Goal: Information Seeking & Learning: Check status

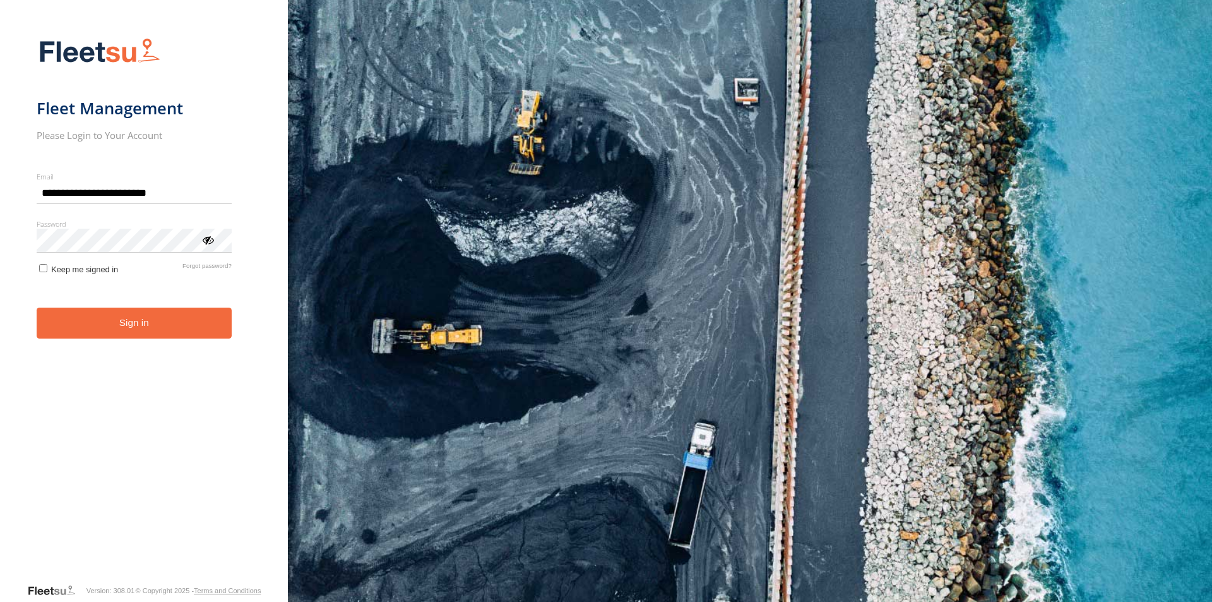
click at [182, 321] on button "Sign in" at bounding box center [134, 322] width 195 height 31
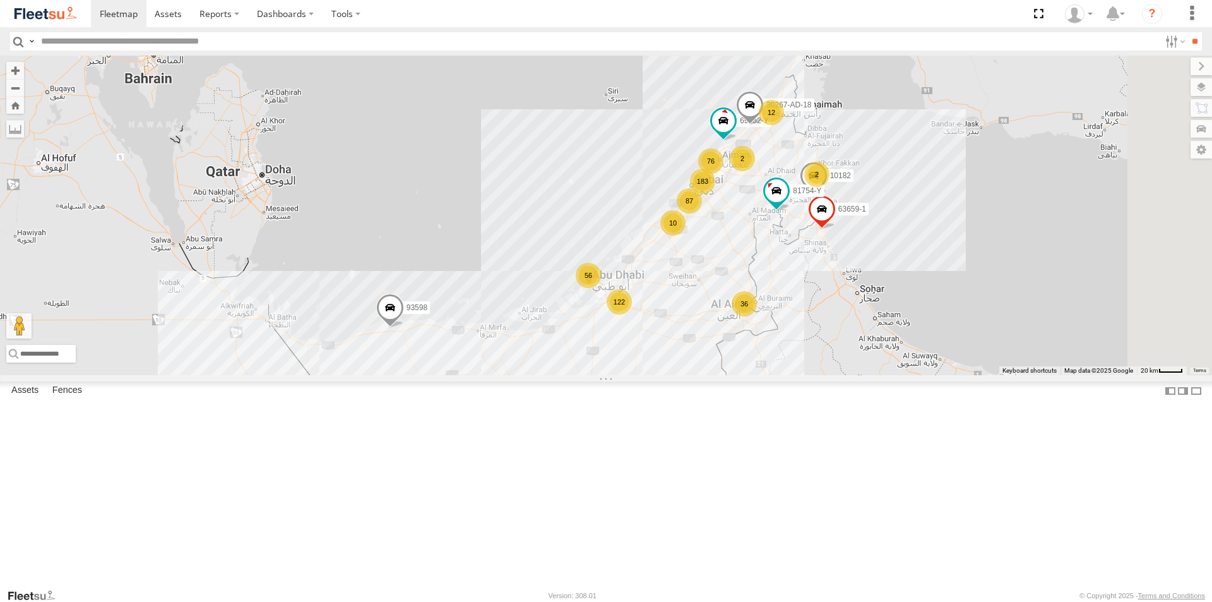
click at [95, 45] on input "text" at bounding box center [598, 41] width 1124 height 18
click at [98, 43] on input "text" at bounding box center [598, 41] width 1124 height 18
type input "*****"
click at [1187, 32] on input "**" at bounding box center [1194, 41] width 15 height 18
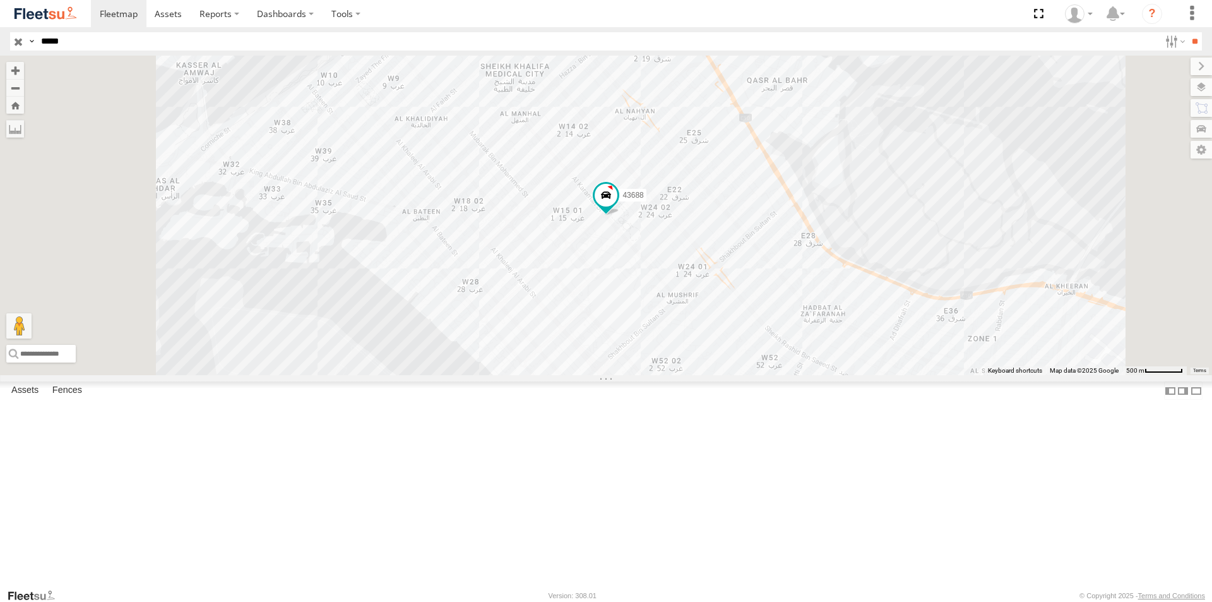
click at [0, 0] on div "43688" at bounding box center [0, 0] width 0 height 0
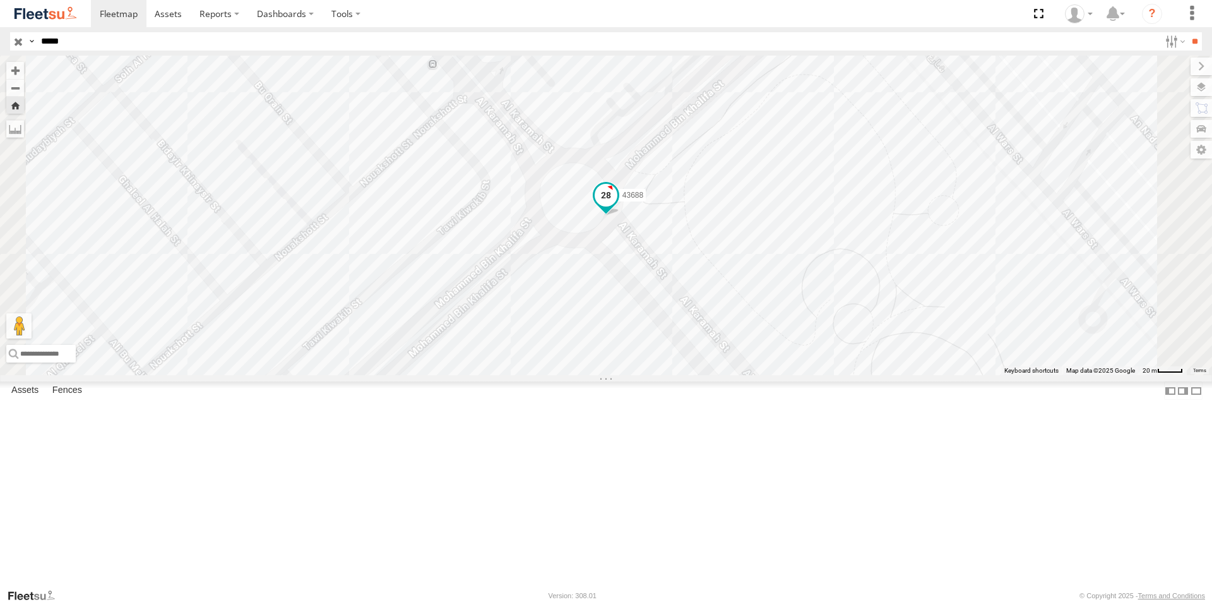
click at [617, 206] on span at bounding box center [606, 195] width 23 height 23
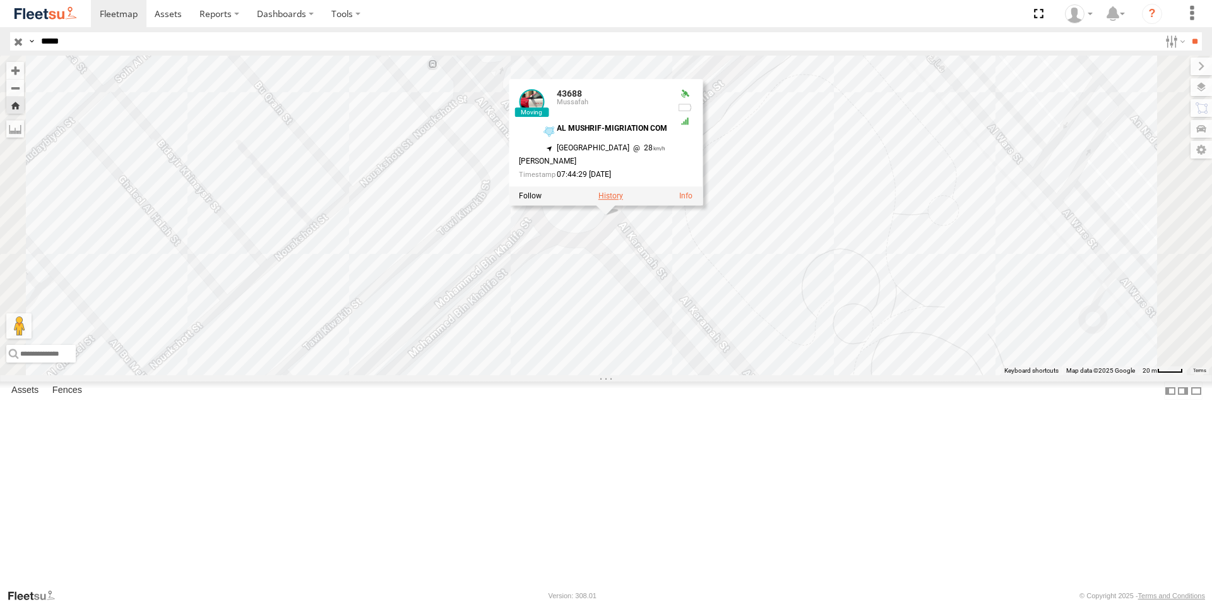
click at [623, 201] on label at bounding box center [610, 196] width 25 height 9
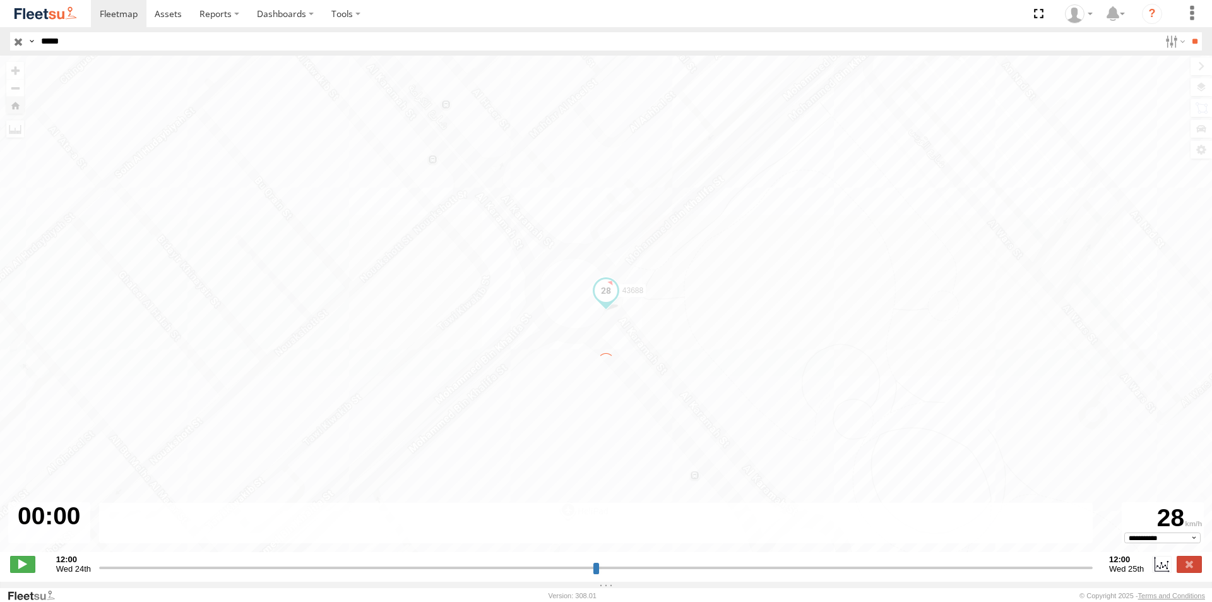
type input "**********"
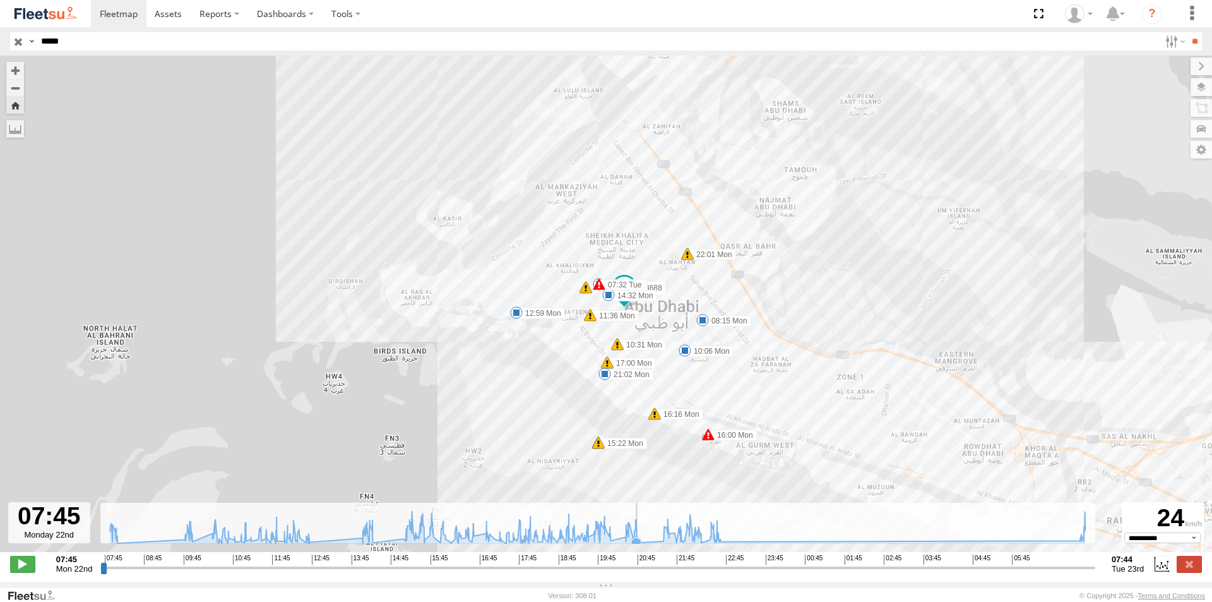
click at [649, 542] on icon at bounding box center [598, 527] width 988 height 32
click at [651, 542] on icon at bounding box center [598, 527] width 988 height 32
click at [682, 544] on icon at bounding box center [682, 541] width 10 height 10
click at [694, 532] on icon at bounding box center [691, 526] width 10 height 10
click at [704, 545] on icon at bounding box center [703, 542] width 10 height 10
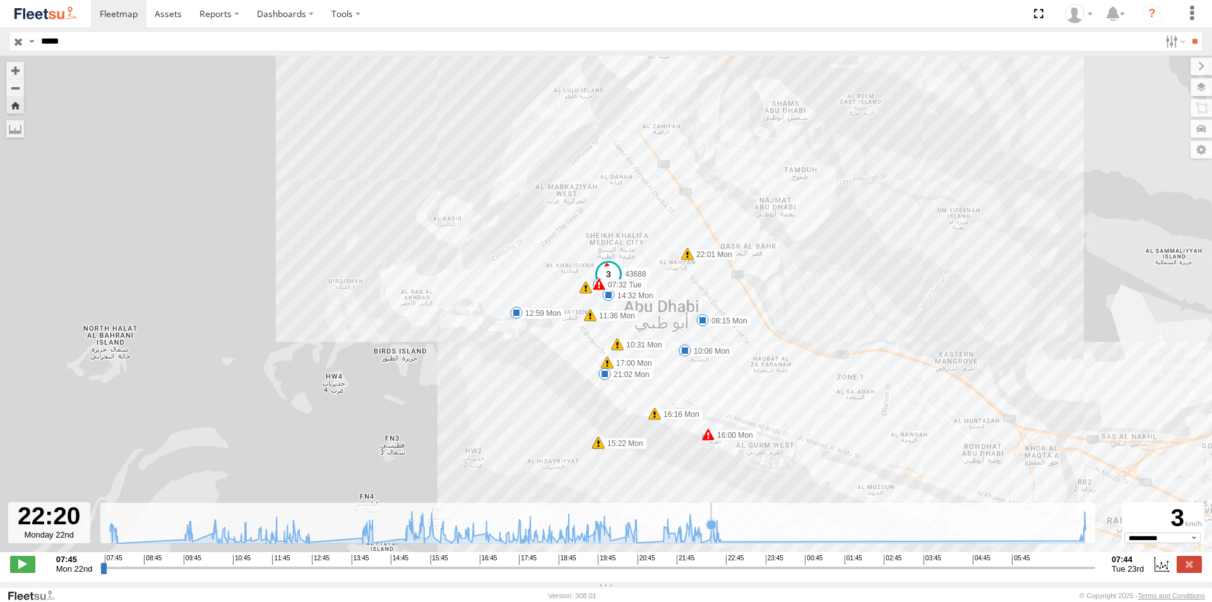
click at [712, 542] on icon at bounding box center [598, 527] width 988 height 32
click at [713, 542] on icon at bounding box center [598, 527] width 988 height 32
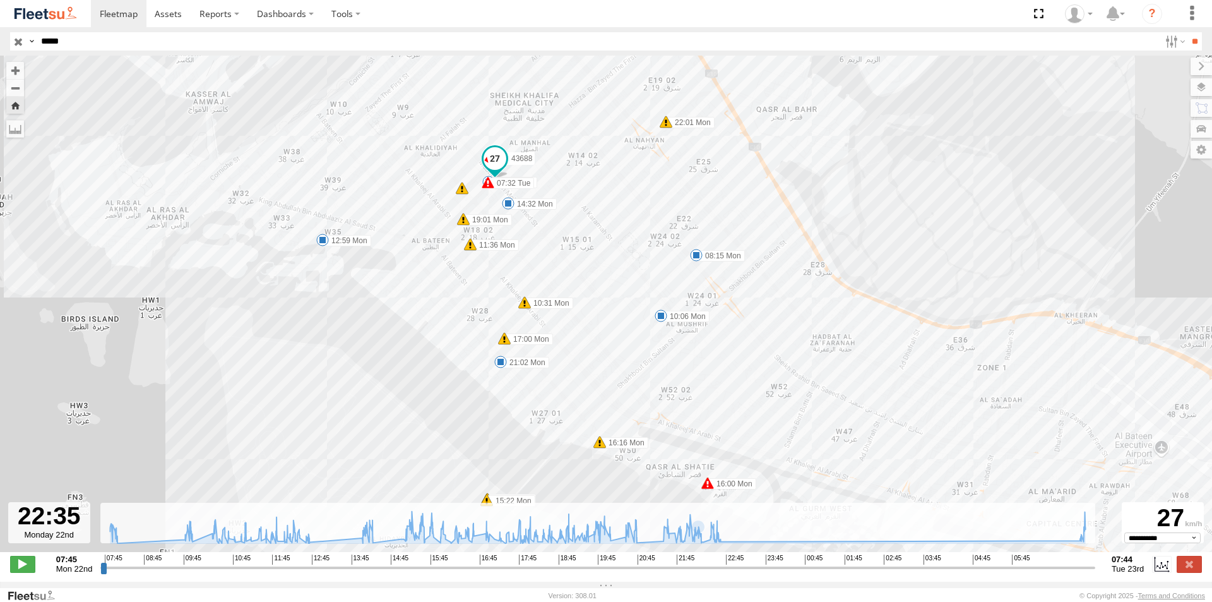
drag, startPoint x: 528, startPoint y: 335, endPoint x: 529, endPoint y: 412, distance: 77.0
click at [530, 409] on div "43688 08:15 Mon 10:06 Mon 10:31 Mon 11:36 Mon 12:59 Mon 14:32 Mon 15:22 Mon 15:…" at bounding box center [606, 310] width 1212 height 509
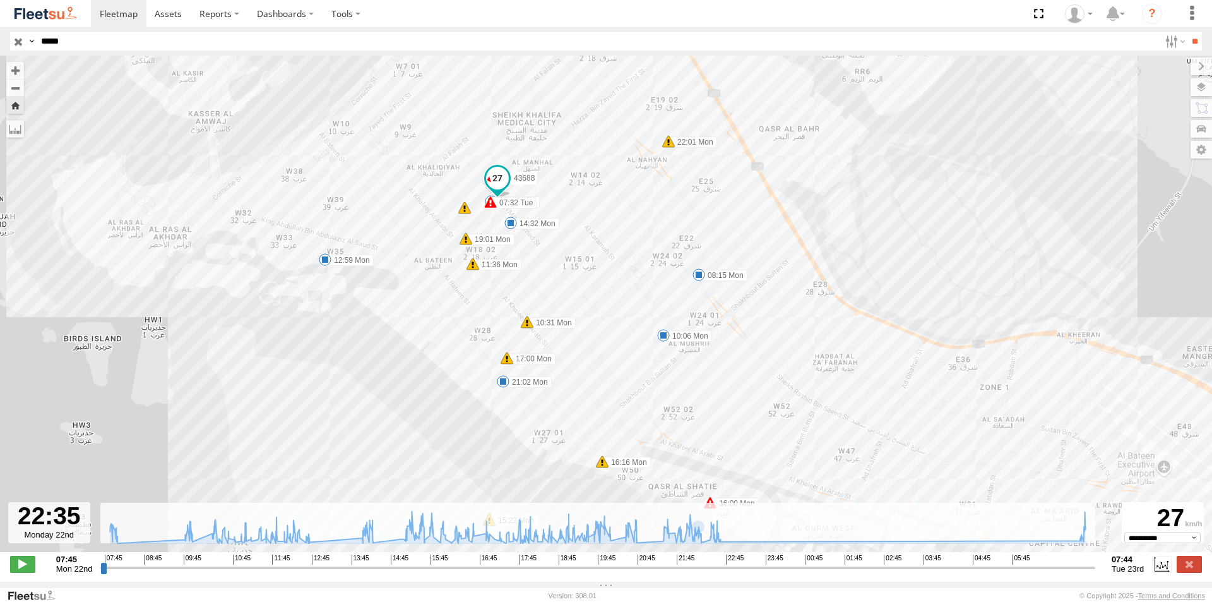
click at [495, 180] on span at bounding box center [497, 178] width 23 height 23
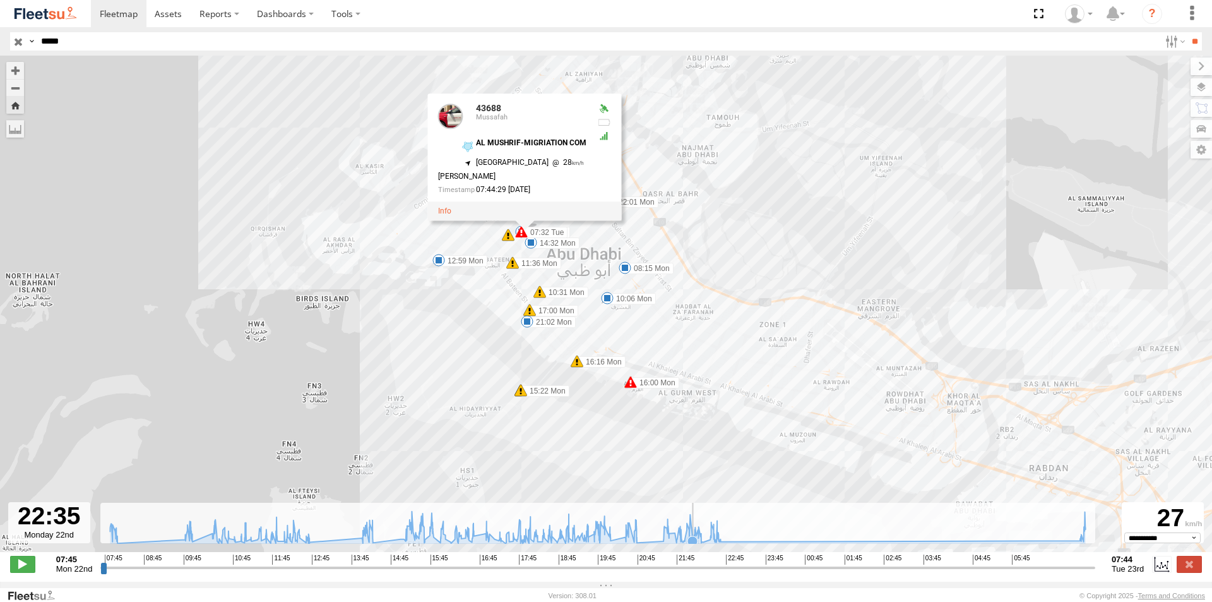
click at [693, 544] on icon at bounding box center [692, 541] width 10 height 10
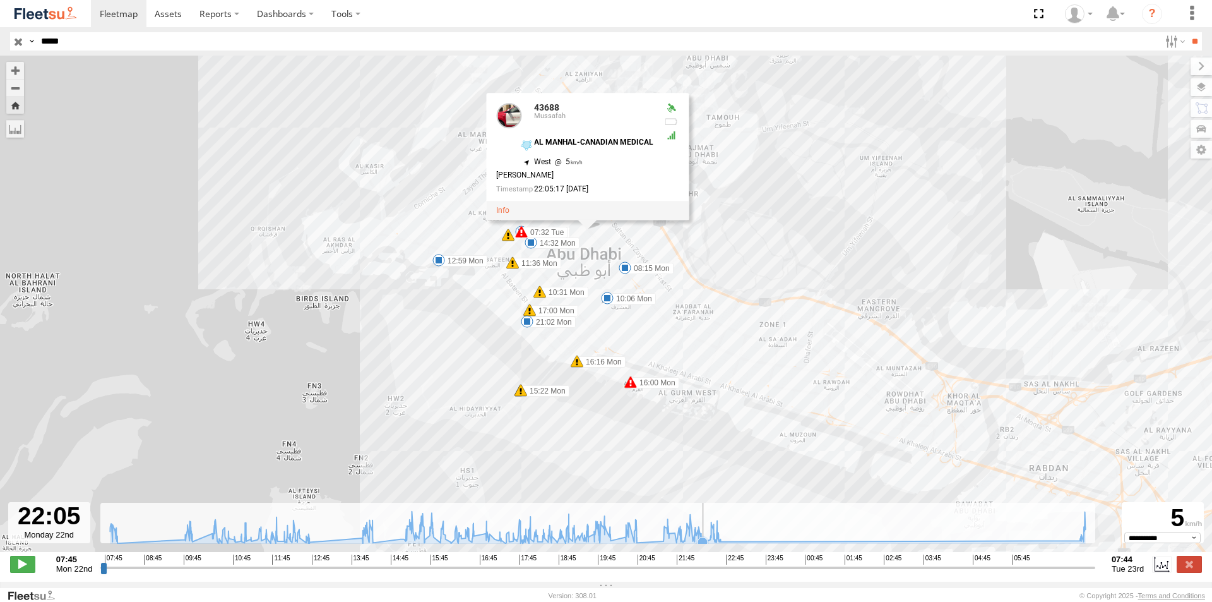
click at [705, 545] on icon at bounding box center [703, 542] width 10 height 10
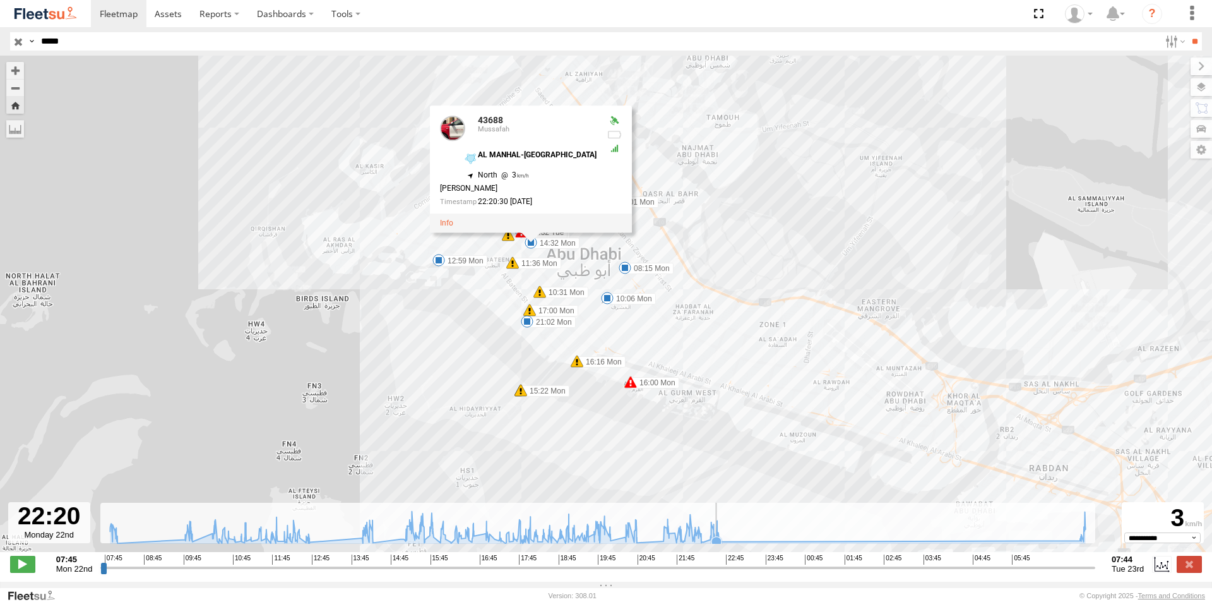
click at [717, 546] on icon at bounding box center [716, 541] width 10 height 10
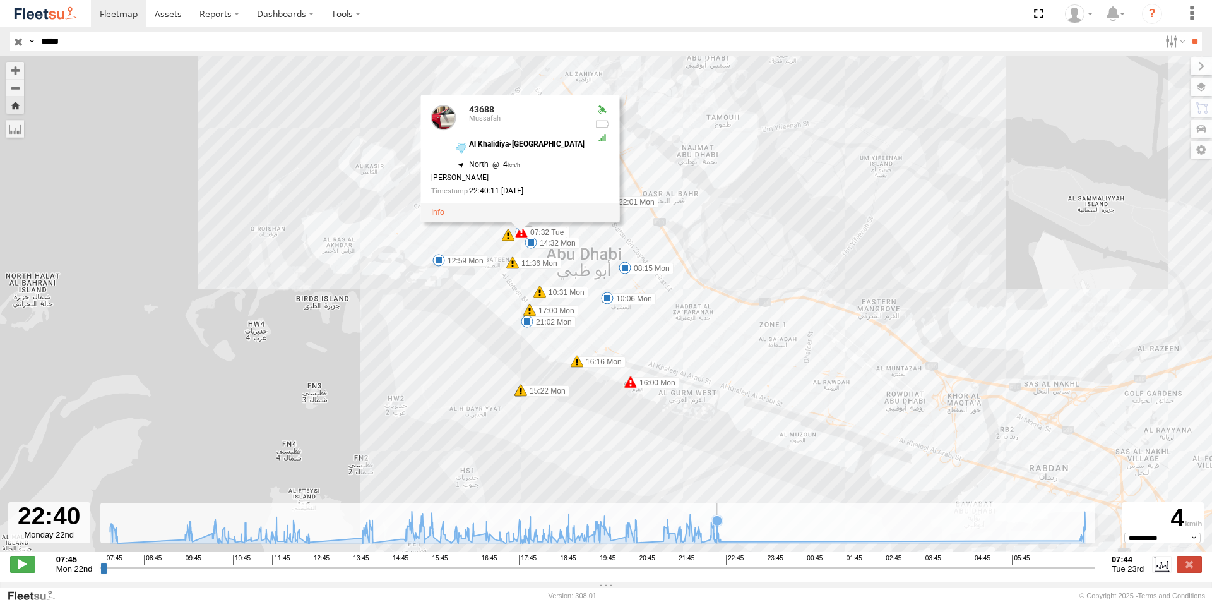
click at [717, 542] on icon at bounding box center [598, 527] width 988 height 32
click at [722, 546] on icon at bounding box center [720, 541] width 10 height 10
click at [682, 545] on icon at bounding box center [682, 540] width 10 height 10
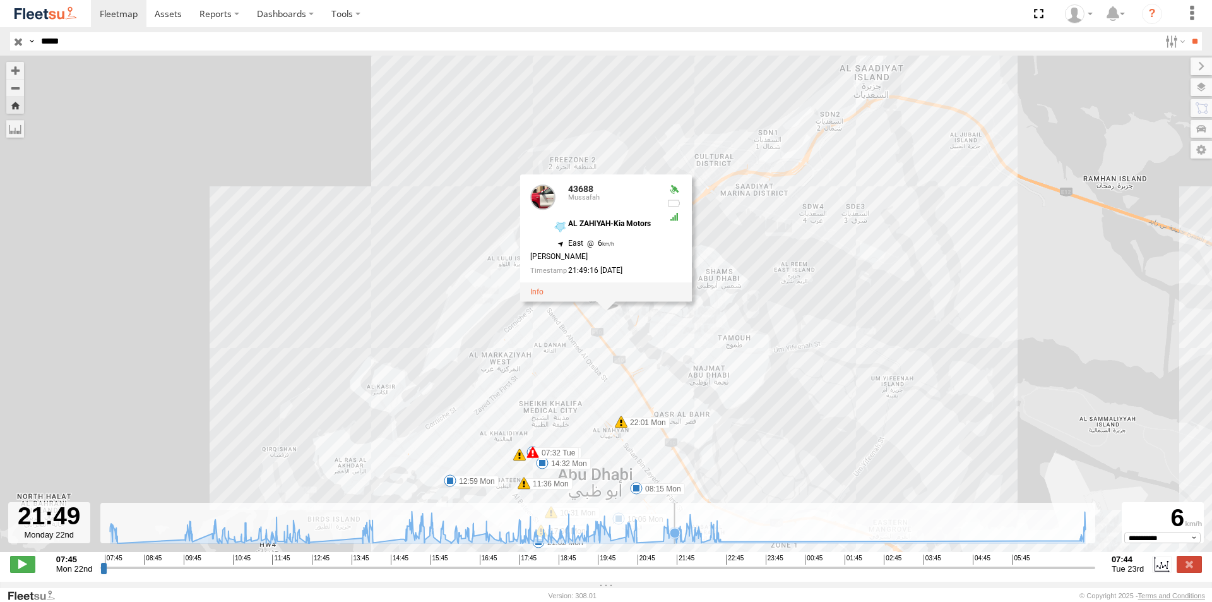
click at [674, 542] on icon at bounding box center [598, 527] width 988 height 32
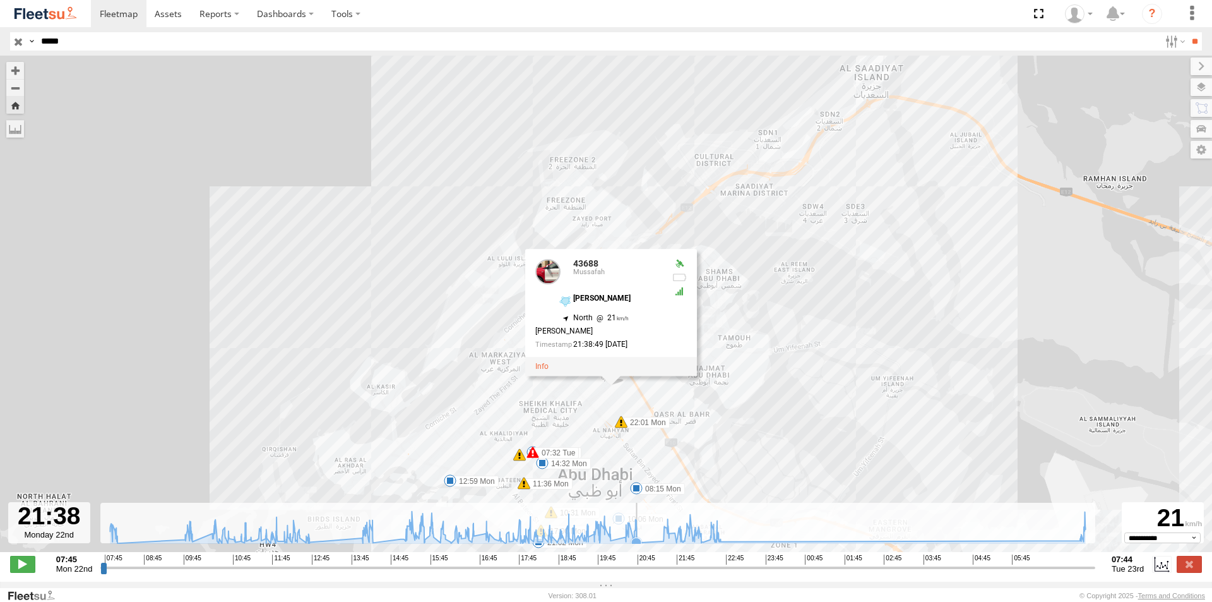
click at [637, 546] on icon at bounding box center [636, 542] width 10 height 10
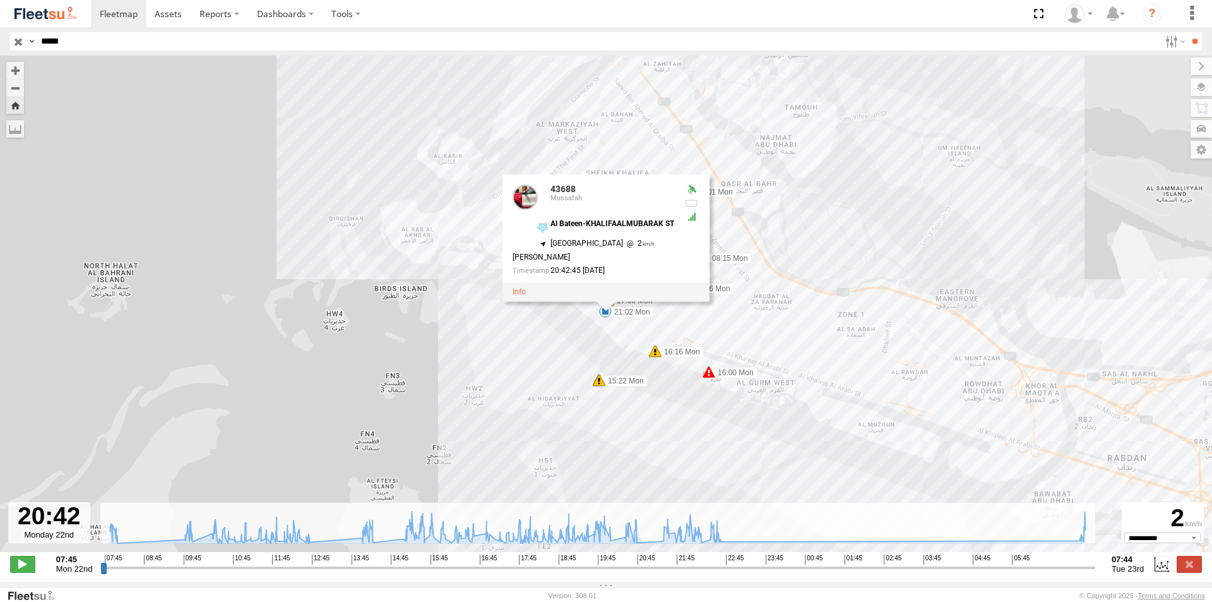
click at [706, 554] on div "43688 08:15 Mon 10:06 Mon 10:31 Mon 11:36 Mon 12:59 Mon 14:32 Mon 15:22 Mon 15:…" at bounding box center [606, 310] width 1212 height 509
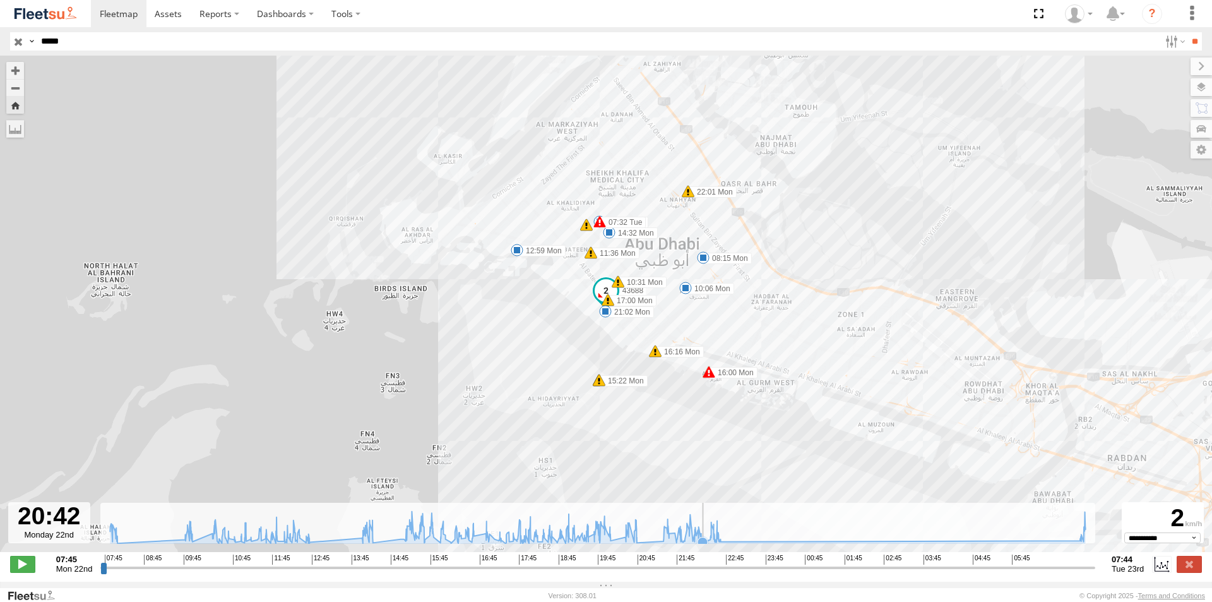
click at [703, 545] on icon at bounding box center [703, 542] width 10 height 10
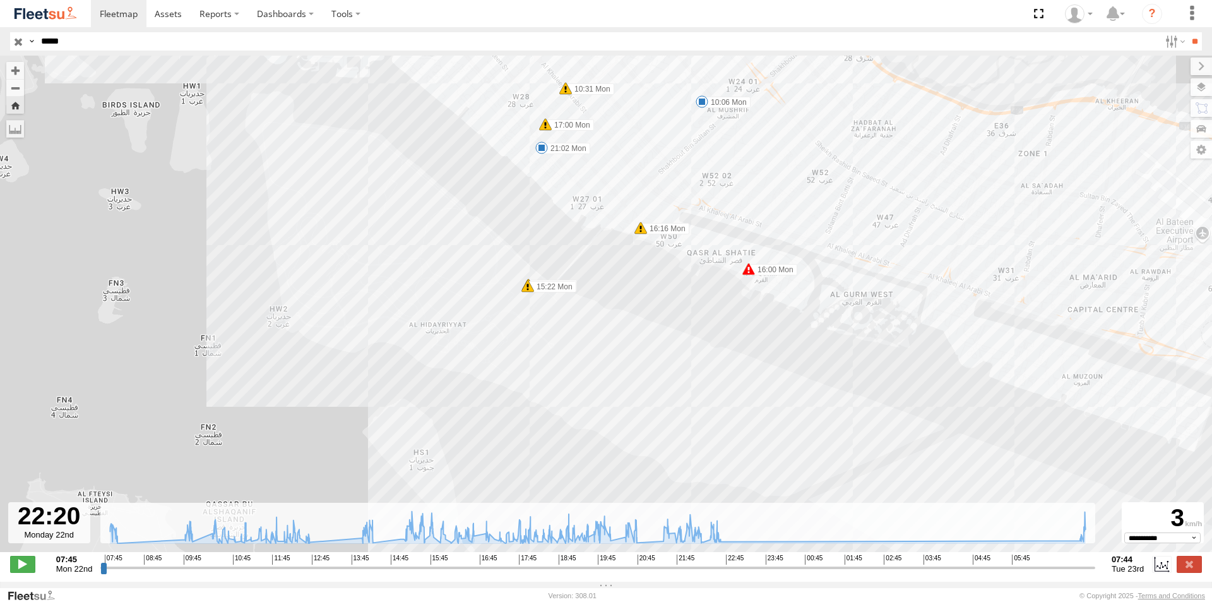
click at [949, 432] on div "43688 08:15 Mon 10:06 Mon 10:31 Mon 11:36 Mon 12:59 Mon 14:32 Mon 15:22 Mon 15:…" at bounding box center [606, 310] width 1212 height 509
click at [692, 532] on icon at bounding box center [691, 526] width 10 height 10
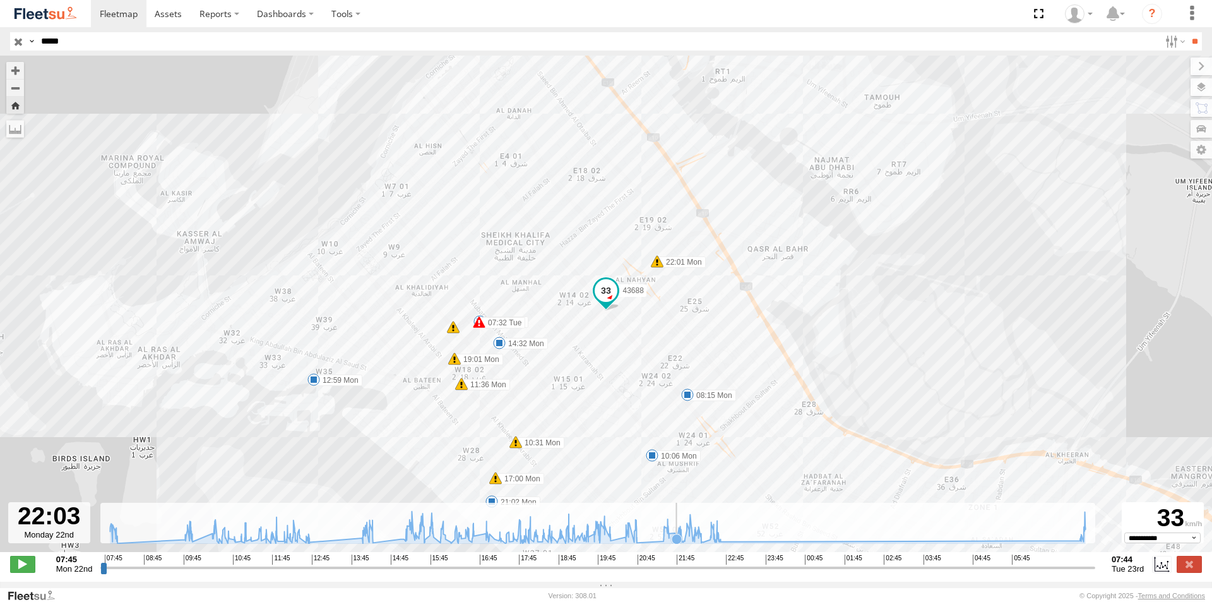
click at [674, 540] on icon at bounding box center [677, 538] width 10 height 10
click at [699, 542] on icon at bounding box center [598, 527] width 988 height 32
click at [679, 542] on icon at bounding box center [598, 527] width 988 height 32
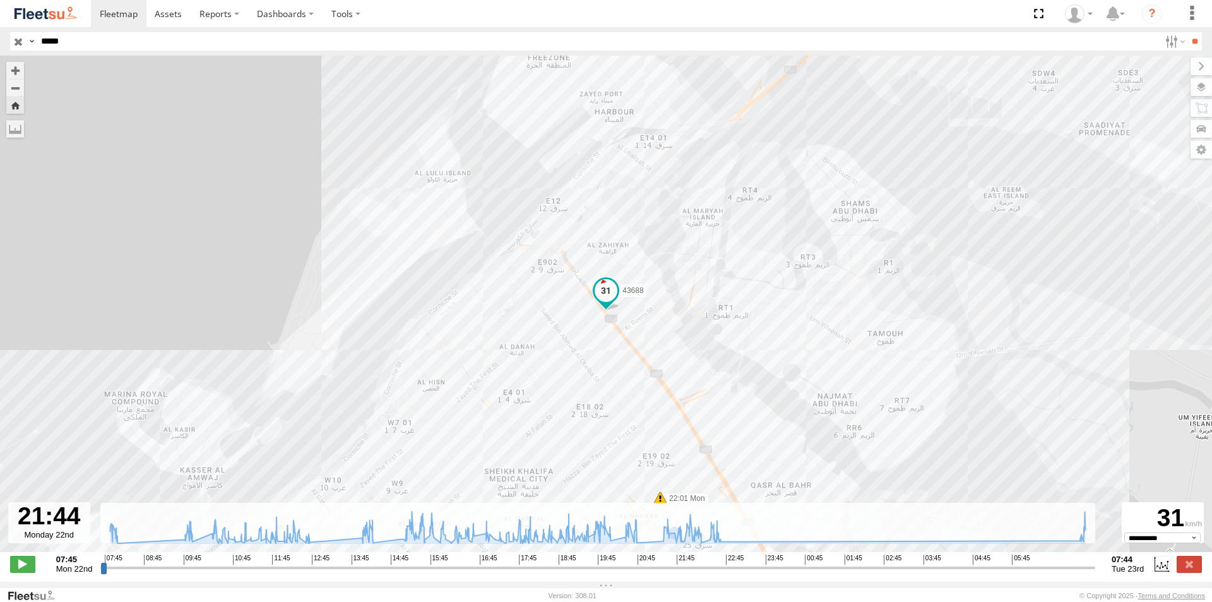
click at [609, 302] on span at bounding box center [606, 290] width 23 height 23
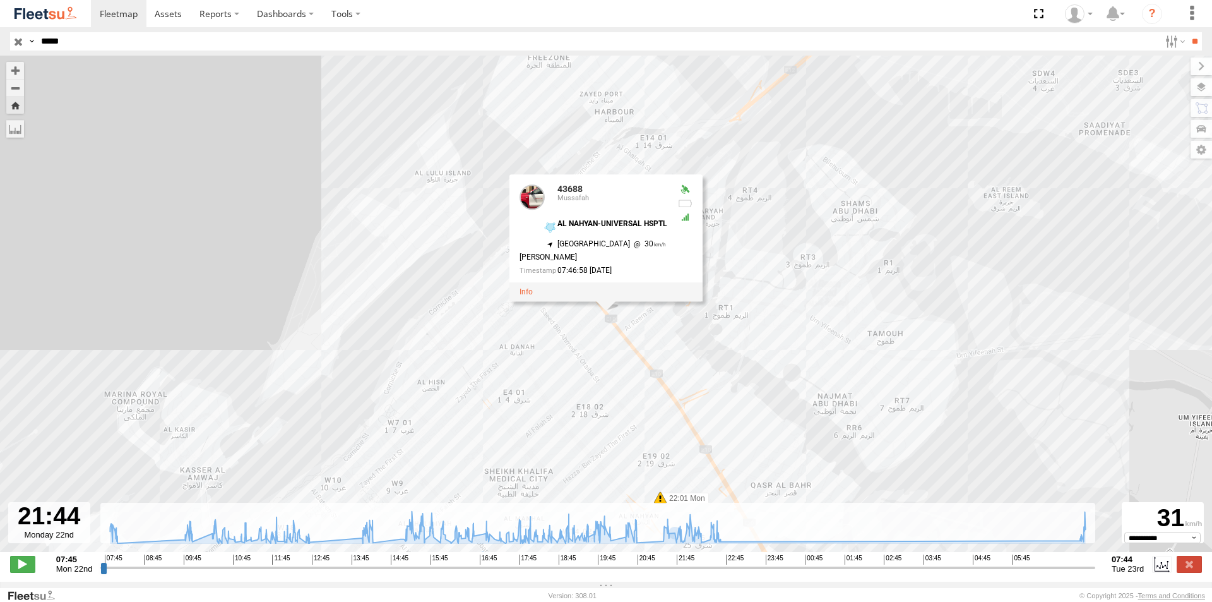
click at [626, 388] on div "43688 08:15 Mon 10:06 Mon 10:31 Mon 11:36 Mon 12:59 Mon 14:32 Mon 15:22 Mon 15:…" at bounding box center [606, 310] width 1212 height 509
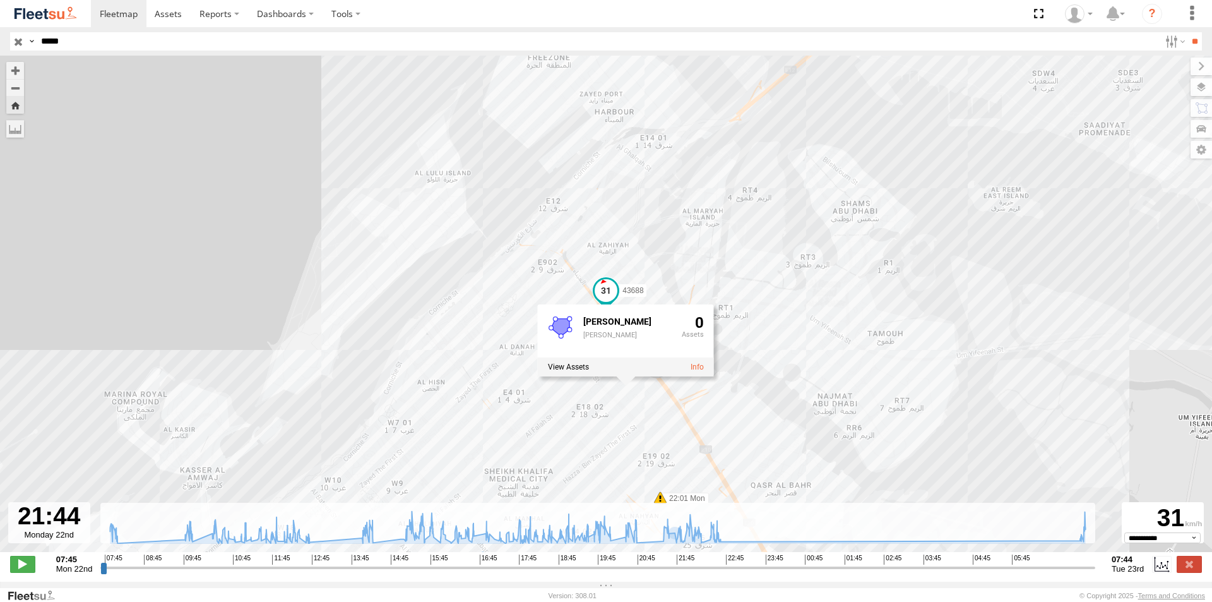
click at [608, 289] on span at bounding box center [606, 290] width 23 height 23
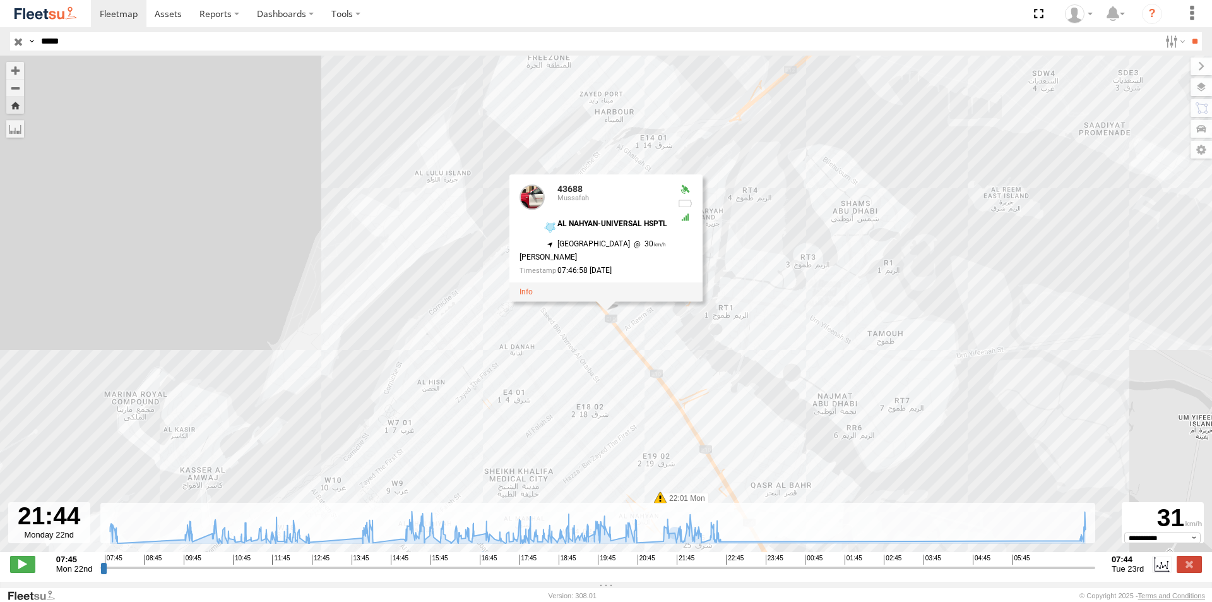
click at [508, 340] on div "43688 08:15 Mon 10:06 Mon 10:31 Mon 11:36 Mon 12:59 Mon 14:32 Mon 15:22 Mon 15:…" at bounding box center [606, 310] width 1212 height 509
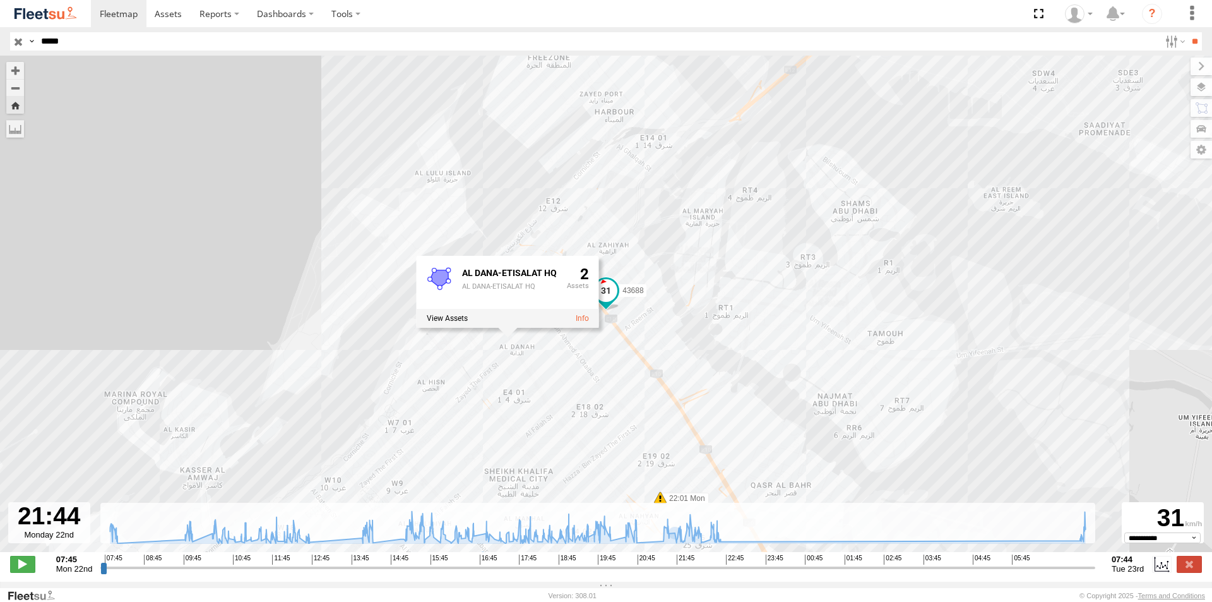
click at [612, 303] on span at bounding box center [606, 294] width 28 height 34
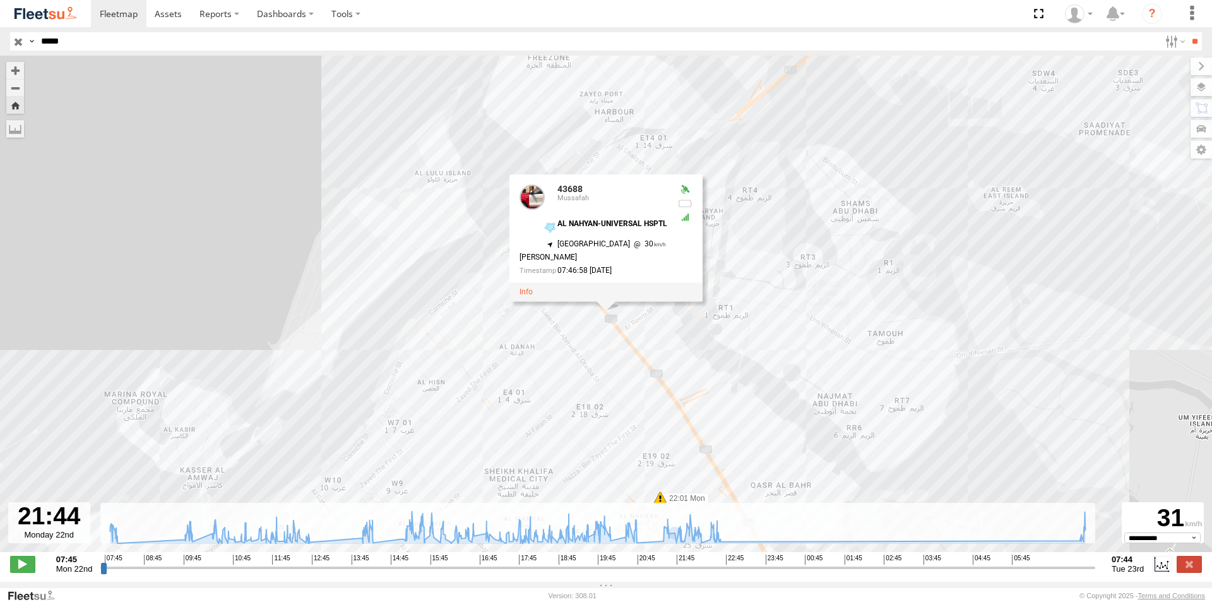
click at [605, 340] on div "43688 08:15 Mon 10:06 Mon 10:31 Mon 11:36 Mon 12:59 Mon 14:32 Mon 15:22 Mon 15:…" at bounding box center [606, 310] width 1212 height 509
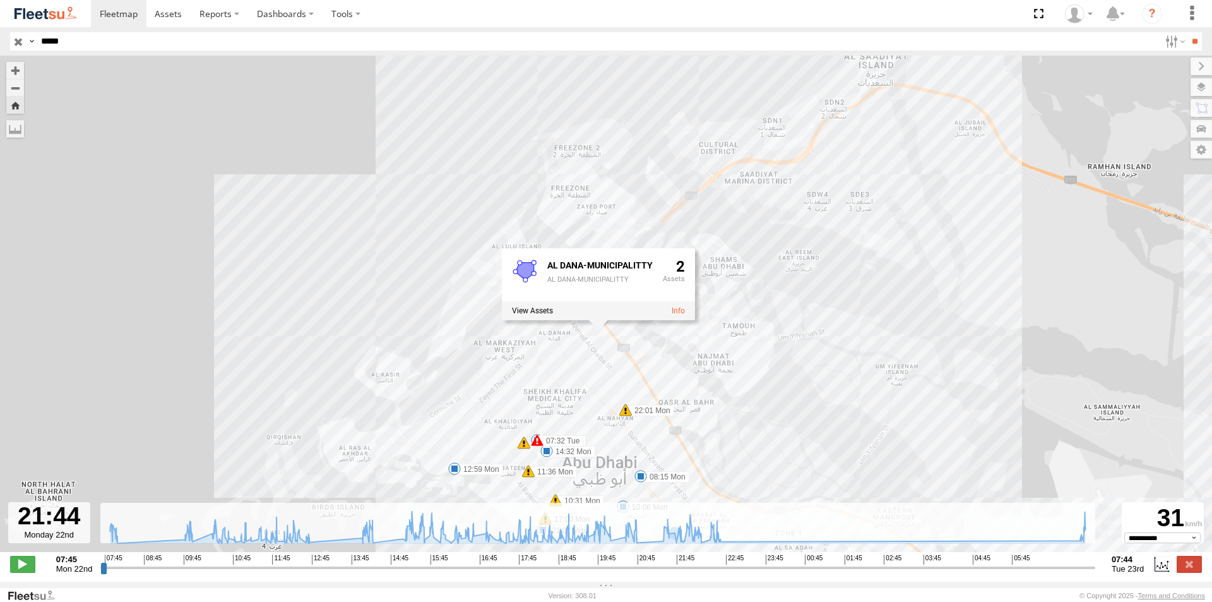
drag, startPoint x: 545, startPoint y: 400, endPoint x: 539, endPoint y: 366, distance: 35.4
click at [539, 366] on div "43688 08:15 Mon 10:06 Mon 10:31 Mon 11:36 Mon 12:59 Mon 14:32 Mon 15:22 Mon 15:…" at bounding box center [606, 310] width 1212 height 509
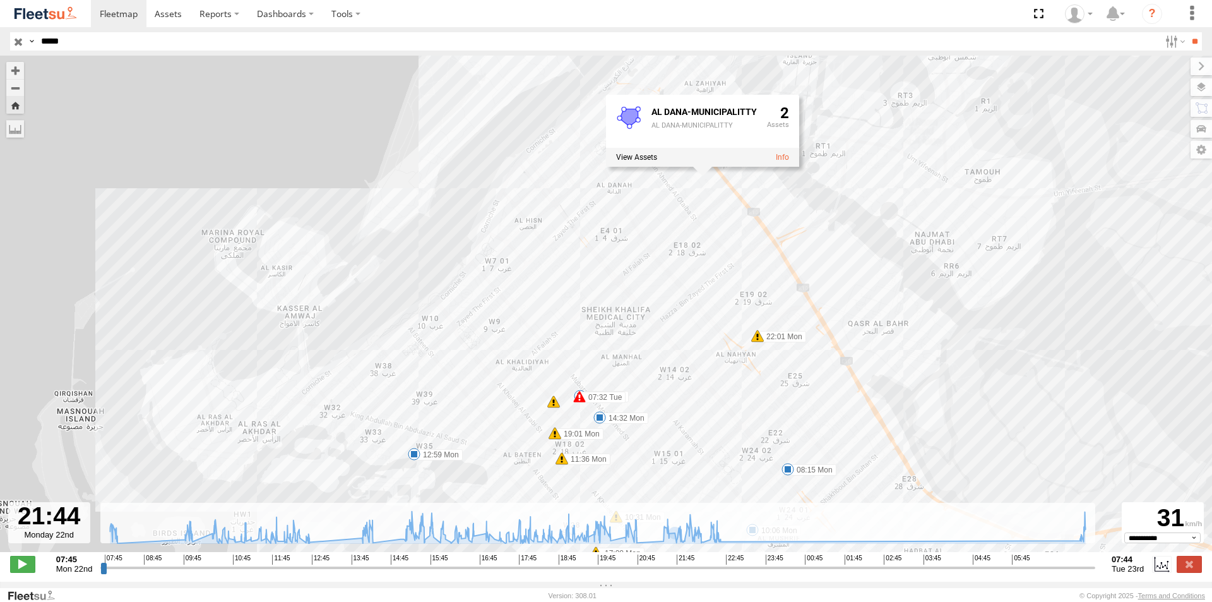
drag, startPoint x: 494, startPoint y: 414, endPoint x: 523, endPoint y: 347, distance: 72.4
click at [523, 347] on div "43688 08:15 Mon 10:06 Mon 10:31 Mon 11:36 Mon 12:59 Mon 14:32 Mon 15:22 Mon 15:…" at bounding box center [606, 310] width 1212 height 509
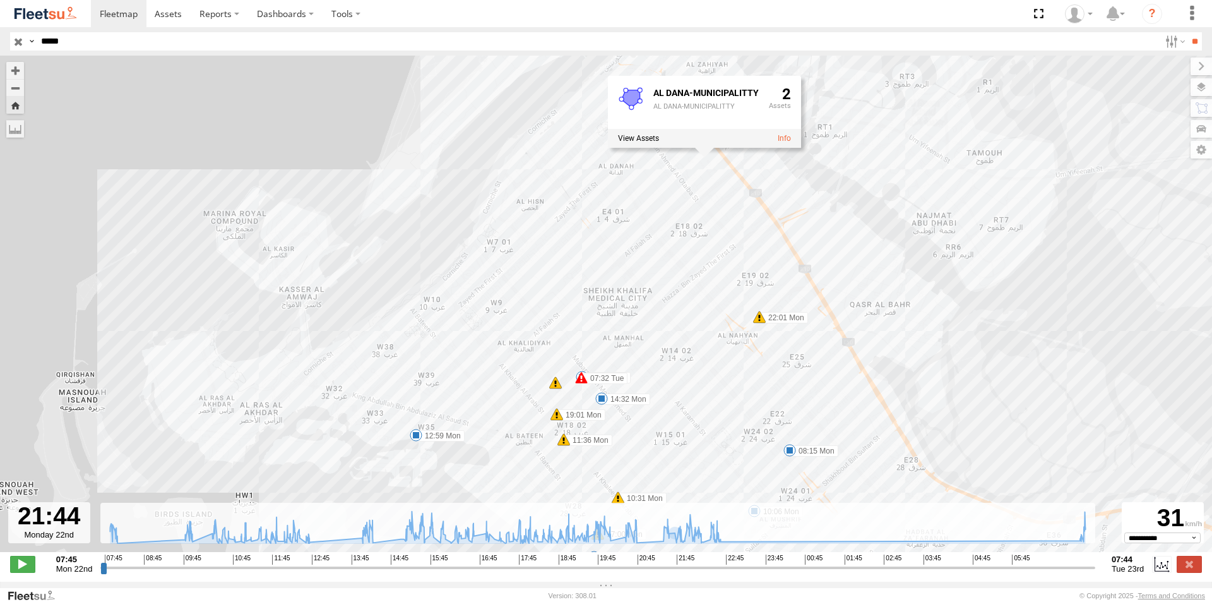
drag, startPoint x: 646, startPoint y: 395, endPoint x: 665, endPoint y: 315, distance: 82.4
click at [654, 317] on div "43688 08:15 Mon 10:06 Mon 10:31 Mon 11:36 Mon 12:59 Mon 14:32 Mon 15:22 Mon 15:…" at bounding box center [606, 310] width 1212 height 509
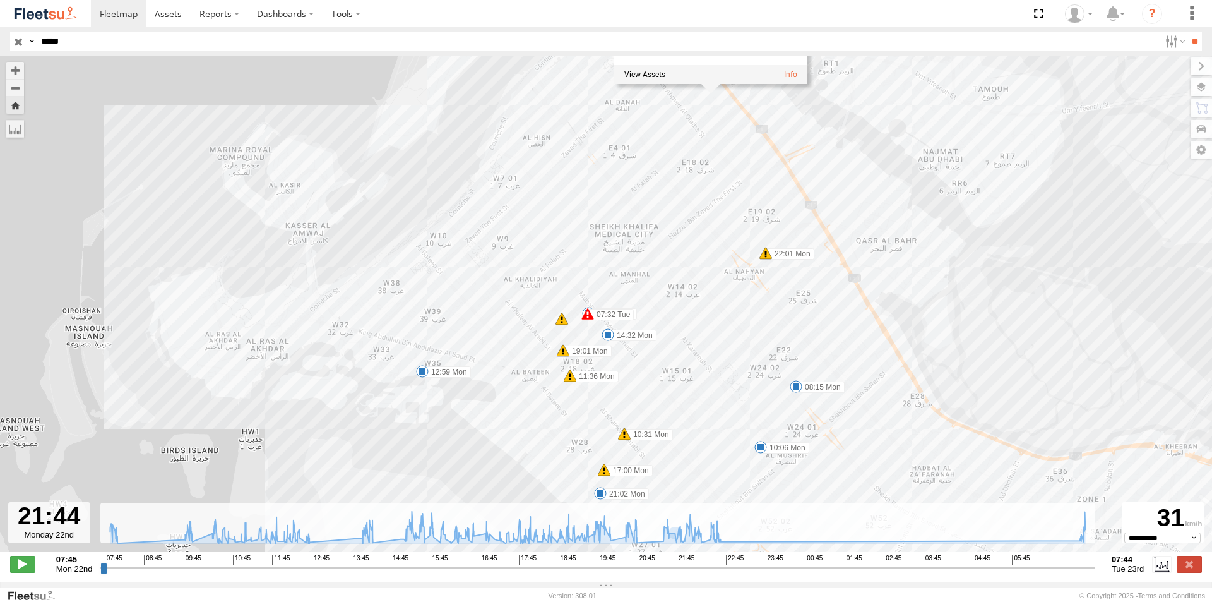
click at [792, 367] on div "43688 08:15 Mon 10:06 Mon 10:31 Mon 11:36 Mon 12:59 Mon 14:32 Mon 15:22 Mon 15:…" at bounding box center [606, 310] width 1212 height 509
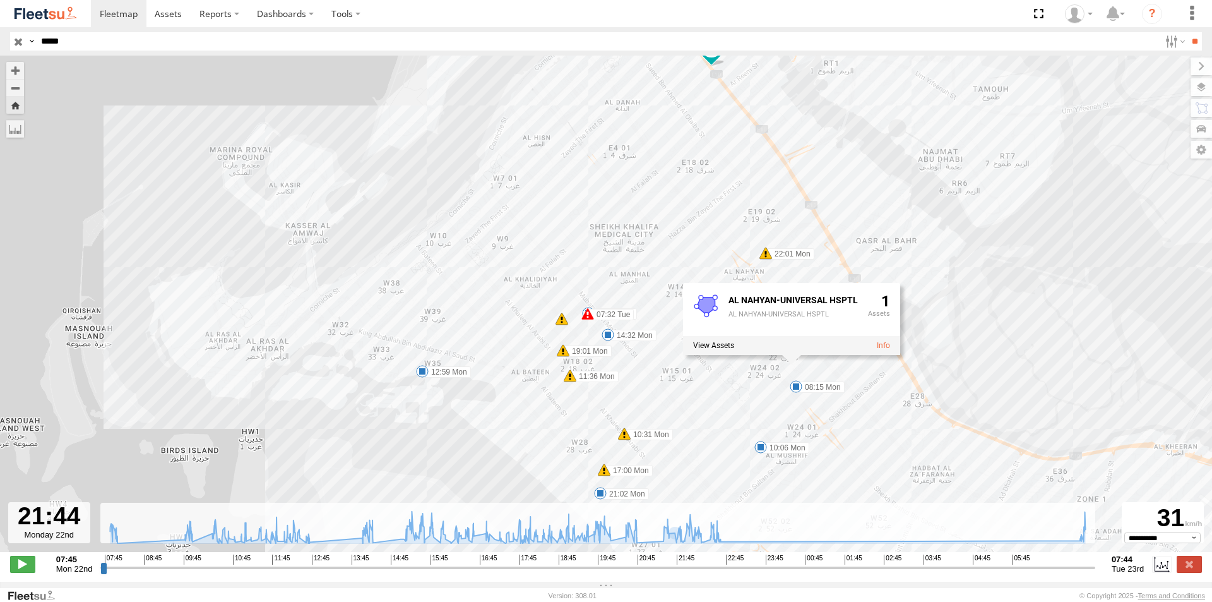
click at [440, 318] on div "43688 08:15 Mon 10:06 Mon 10:31 Mon 11:36 Mon 12:59 Mon 14:32 Mon 15:22 Mon 15:…" at bounding box center [606, 310] width 1212 height 509
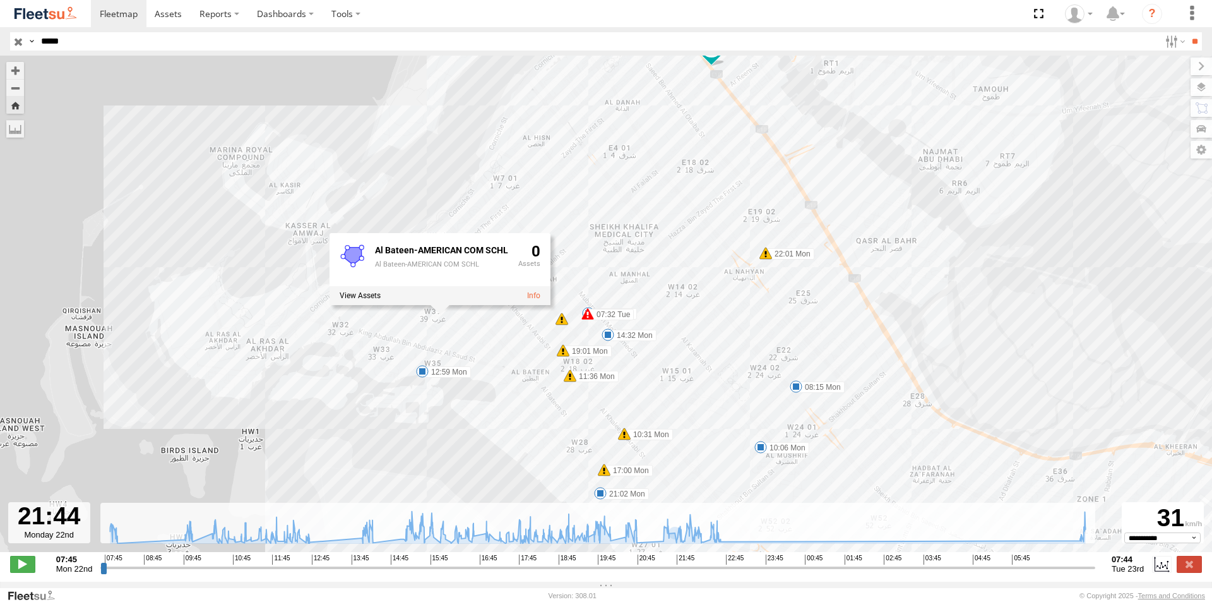
click at [605, 317] on label "07:32 Tue" at bounding box center [611, 314] width 46 height 11
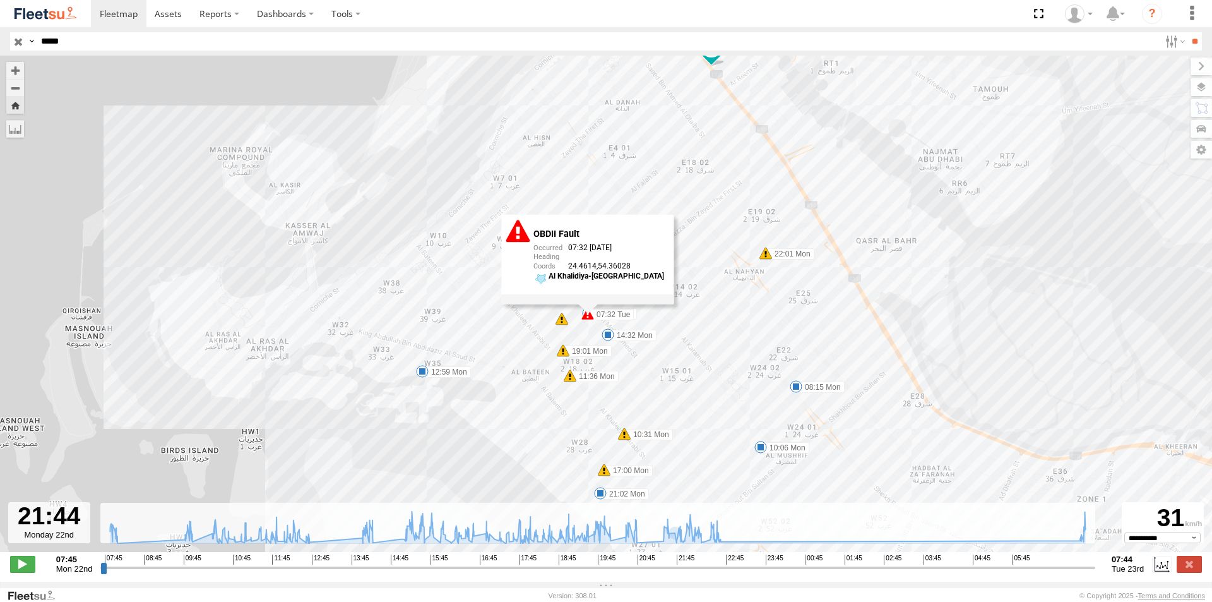
click at [614, 341] on label "14:32 Mon" at bounding box center [632, 335] width 49 height 11
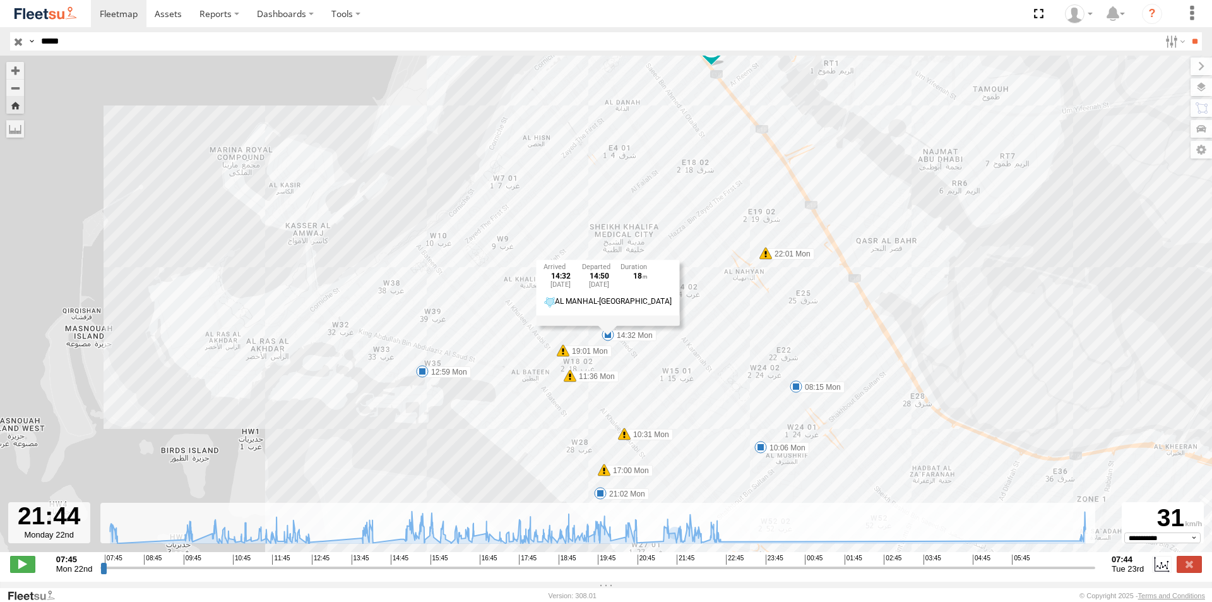
drag, startPoint x: 597, startPoint y: 354, endPoint x: 612, endPoint y: 358, distance: 15.8
click at [597, 354] on label "19:01 Mon" at bounding box center [587, 350] width 49 height 11
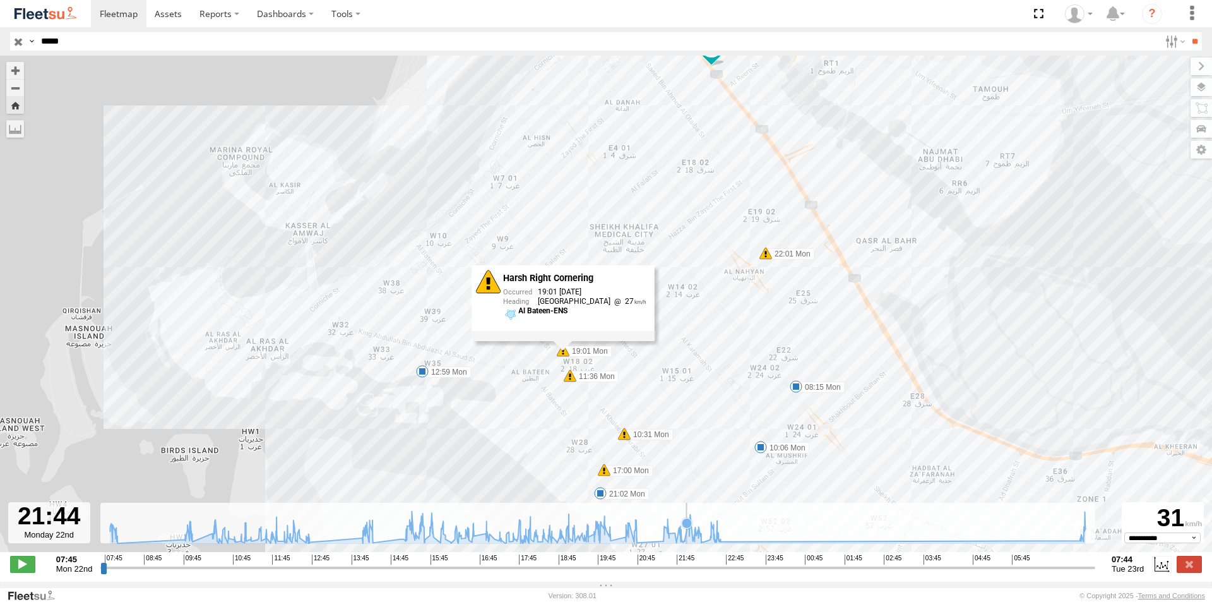
click at [688, 542] on icon at bounding box center [598, 527] width 988 height 32
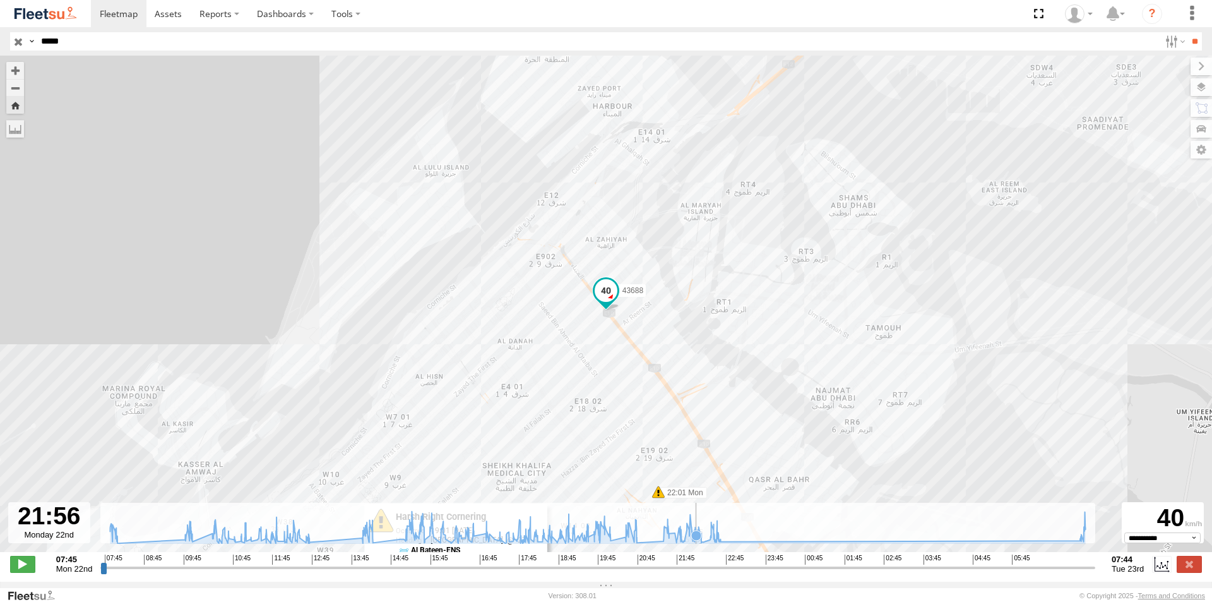
click at [697, 540] on icon at bounding box center [696, 535] width 10 height 10
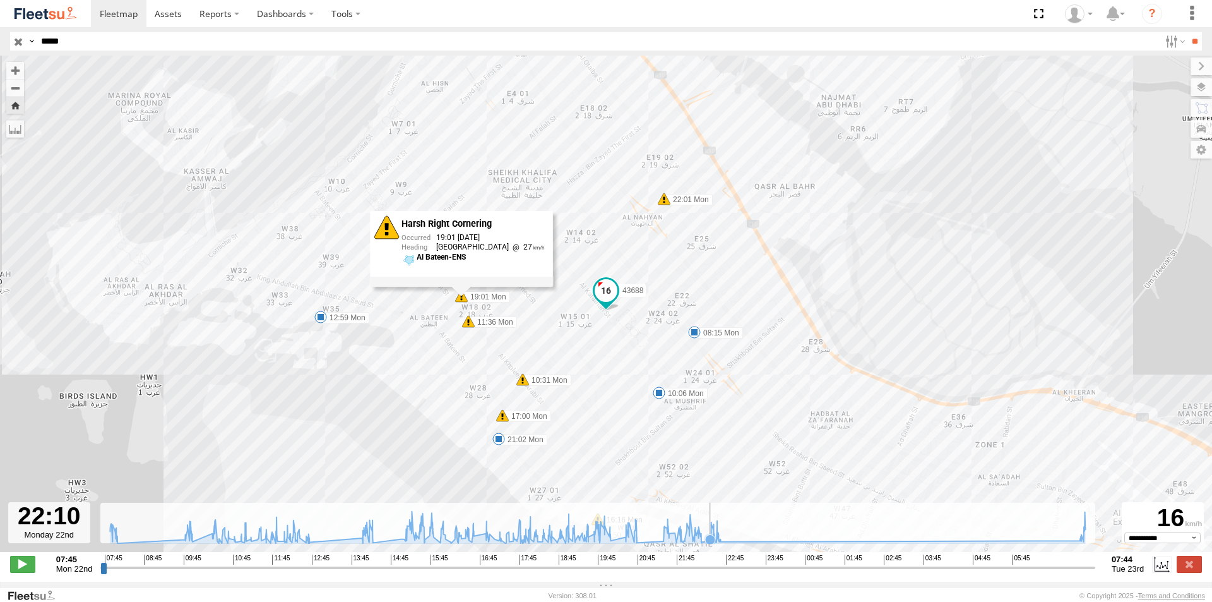
click at [709, 544] on icon at bounding box center [710, 539] width 10 height 10
click at [667, 538] on icon at bounding box center [667, 533] width 10 height 10
click at [681, 539] on icon at bounding box center [680, 533] width 10 height 10
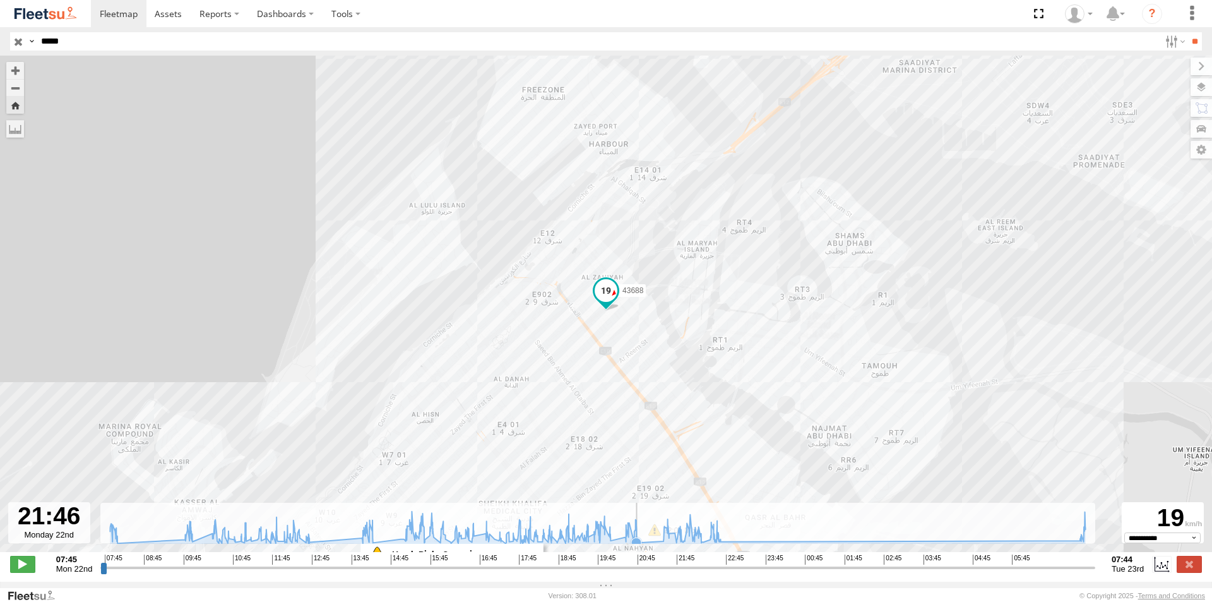
click at [639, 544] on icon at bounding box center [636, 542] width 10 height 10
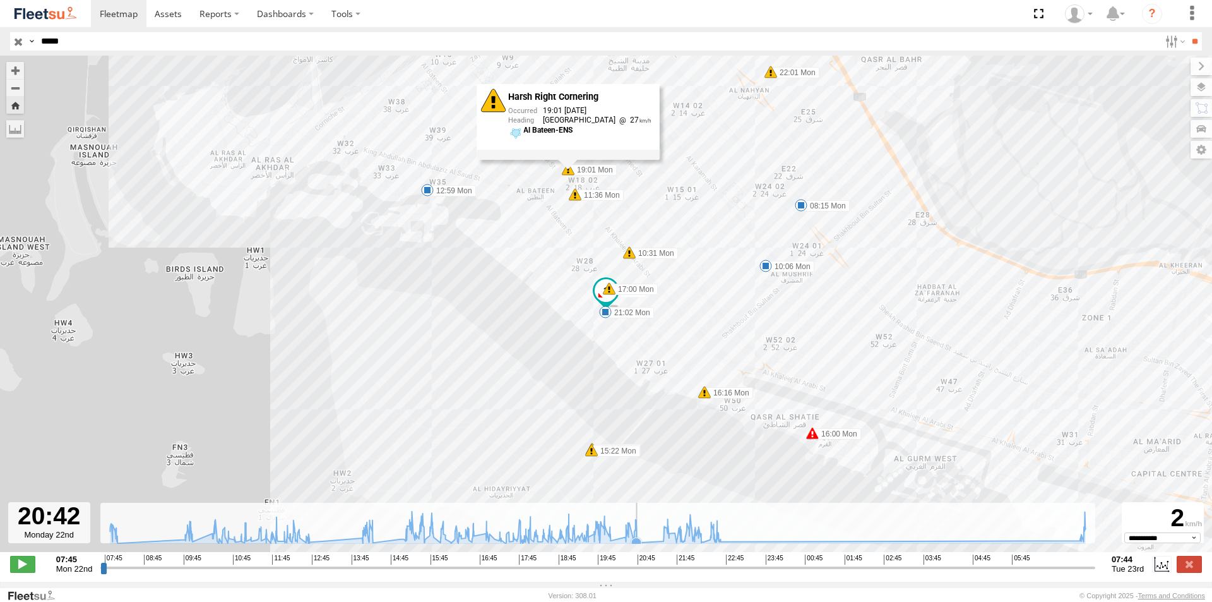
click at [644, 542] on icon at bounding box center [598, 527] width 988 height 32
click at [652, 542] on icon at bounding box center [598, 527] width 988 height 32
click at [650, 541] on icon at bounding box center [598, 527] width 988 height 32
click at [617, 542] on icon at bounding box center [598, 527] width 988 height 32
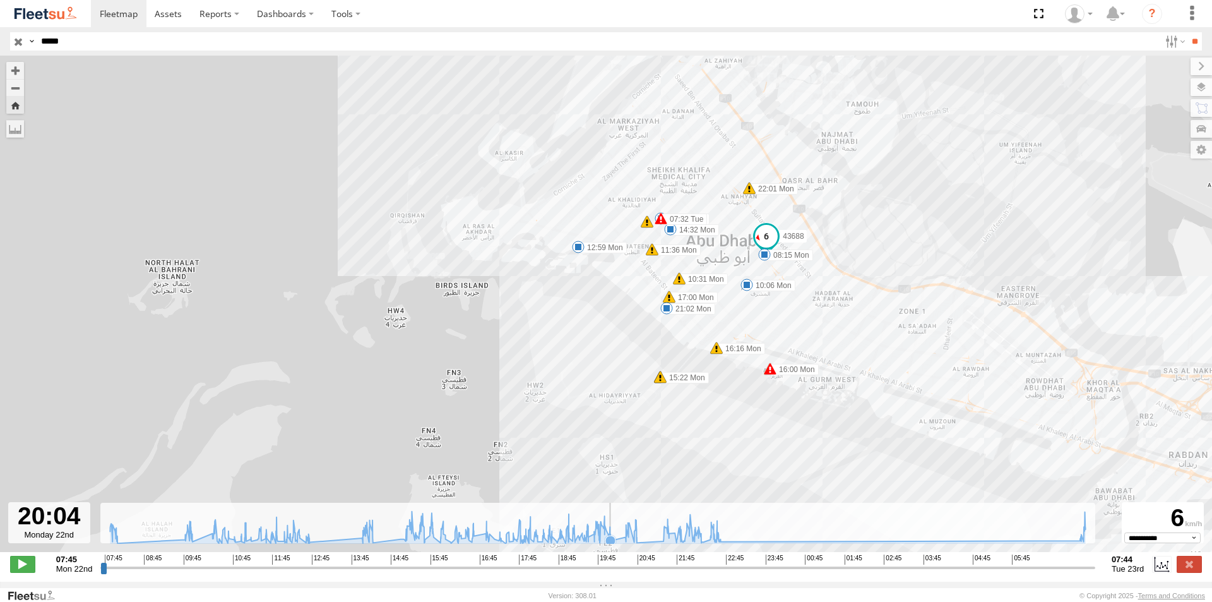
click at [616, 545] on icon at bounding box center [610, 540] width 10 height 10
click at [612, 545] on icon at bounding box center [610, 540] width 10 height 10
click at [625, 543] on icon at bounding box center [625, 536] width 13 height 13
click at [629, 542] on icon at bounding box center [598, 527] width 988 height 32
click at [633, 547] on icon at bounding box center [634, 542] width 10 height 10
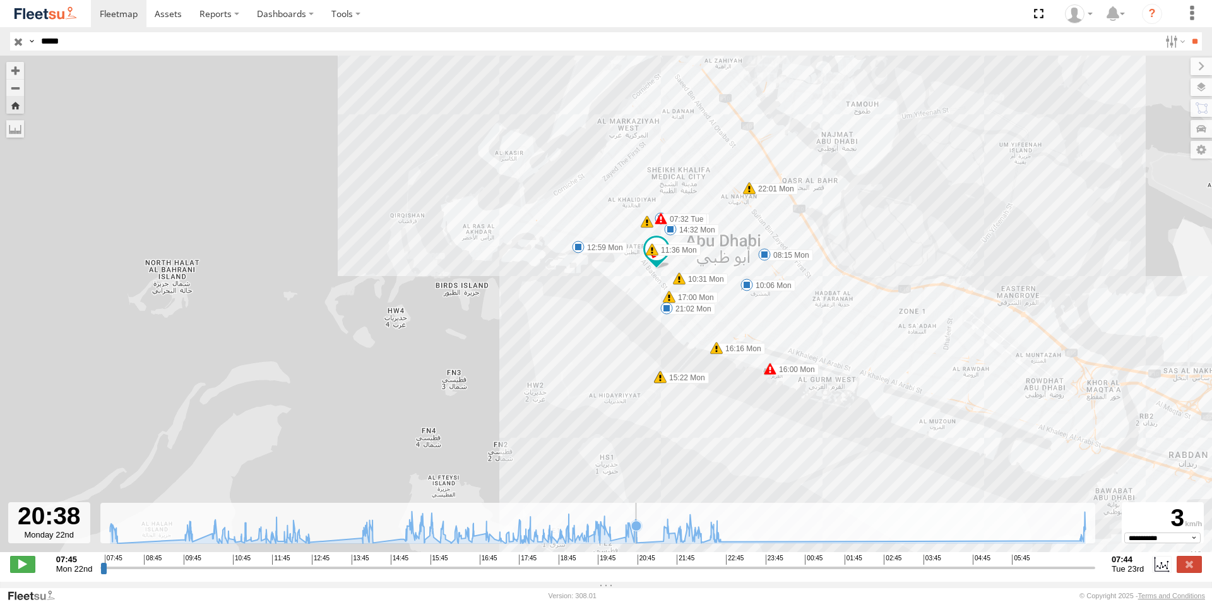
click at [636, 542] on icon at bounding box center [598, 527] width 988 height 32
click at [660, 291] on span at bounding box center [662, 279] width 23 height 23
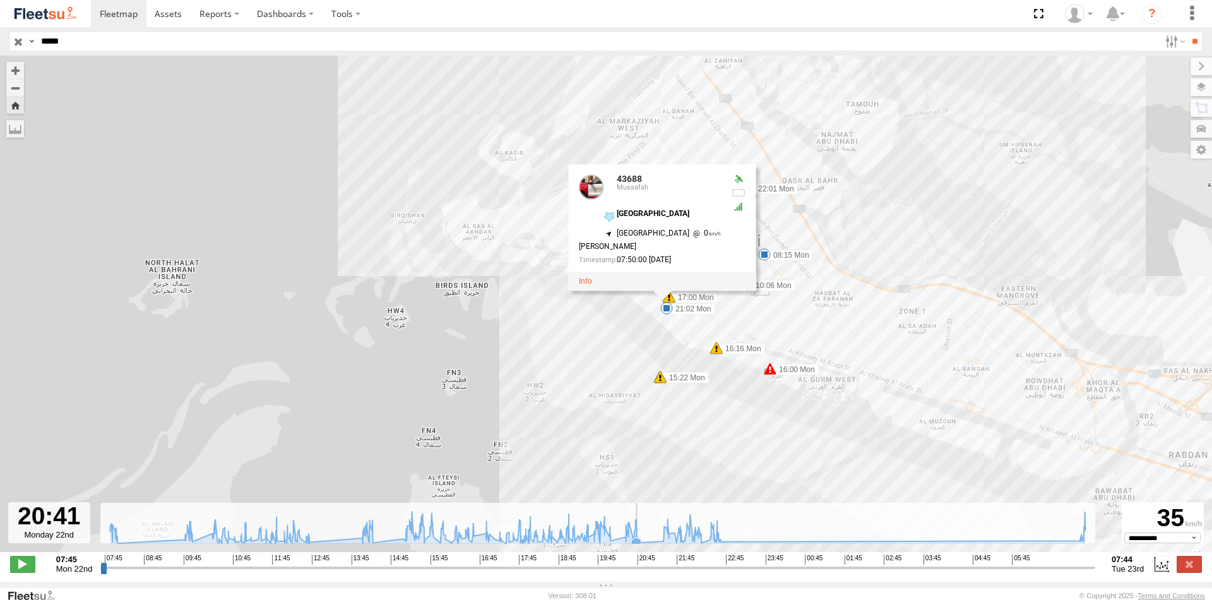
click at [648, 542] on icon at bounding box center [598, 527] width 988 height 32
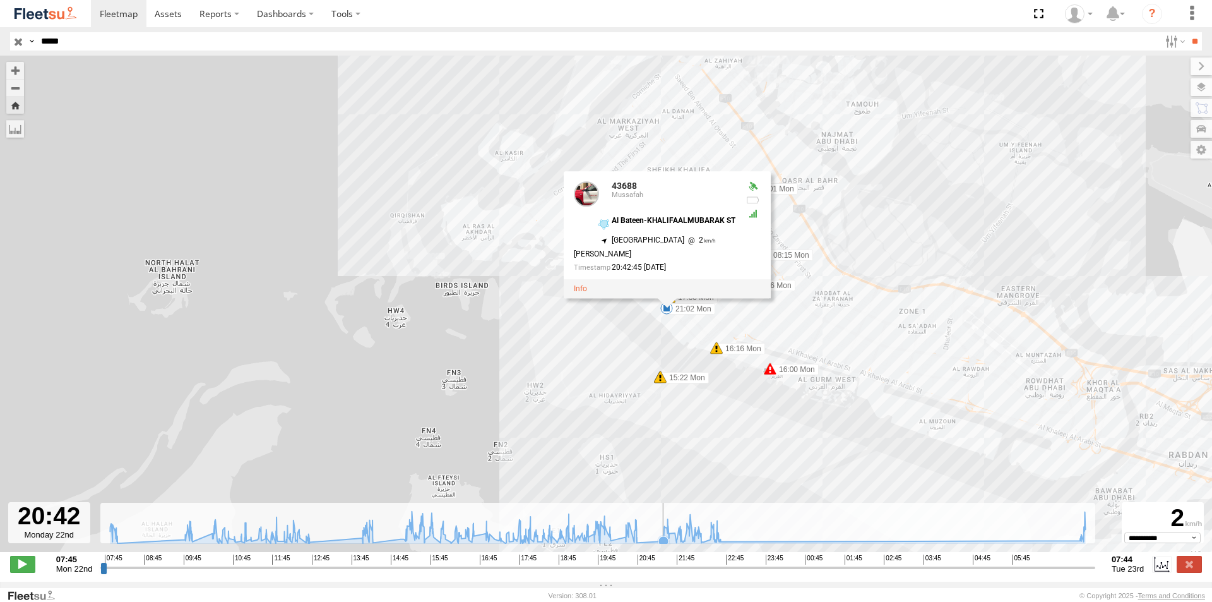
click at [664, 540] on icon at bounding box center [598, 527] width 988 height 32
click at [667, 553] on div "43688 08:15 Mon 10:06 Mon 10:31 Mon 11:36 Mon 12:59 Mon 14:32 Mon 15:22 Mon 15:…" at bounding box center [606, 310] width 1212 height 509
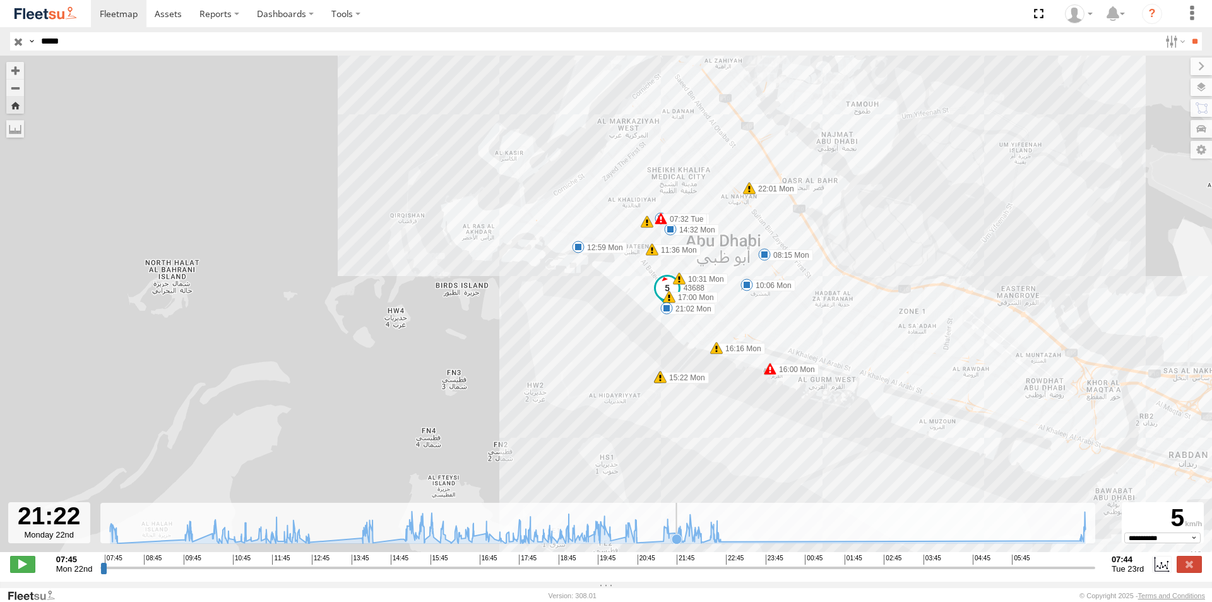
click at [677, 541] on icon at bounding box center [677, 538] width 10 height 10
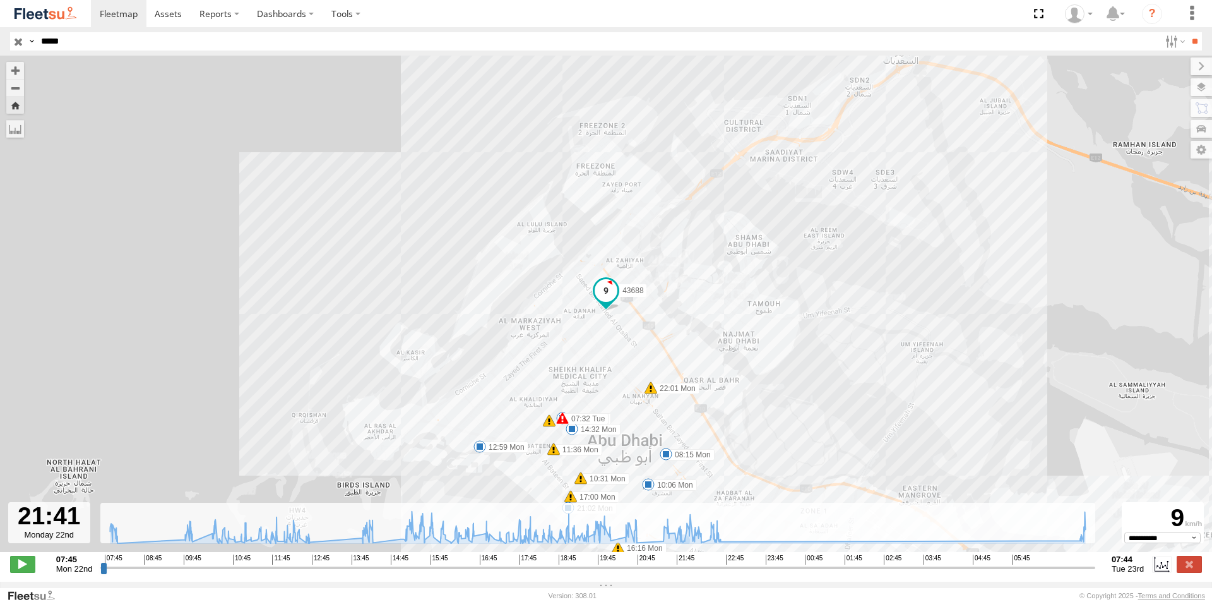
click at [608, 295] on span at bounding box center [606, 289] width 23 height 23
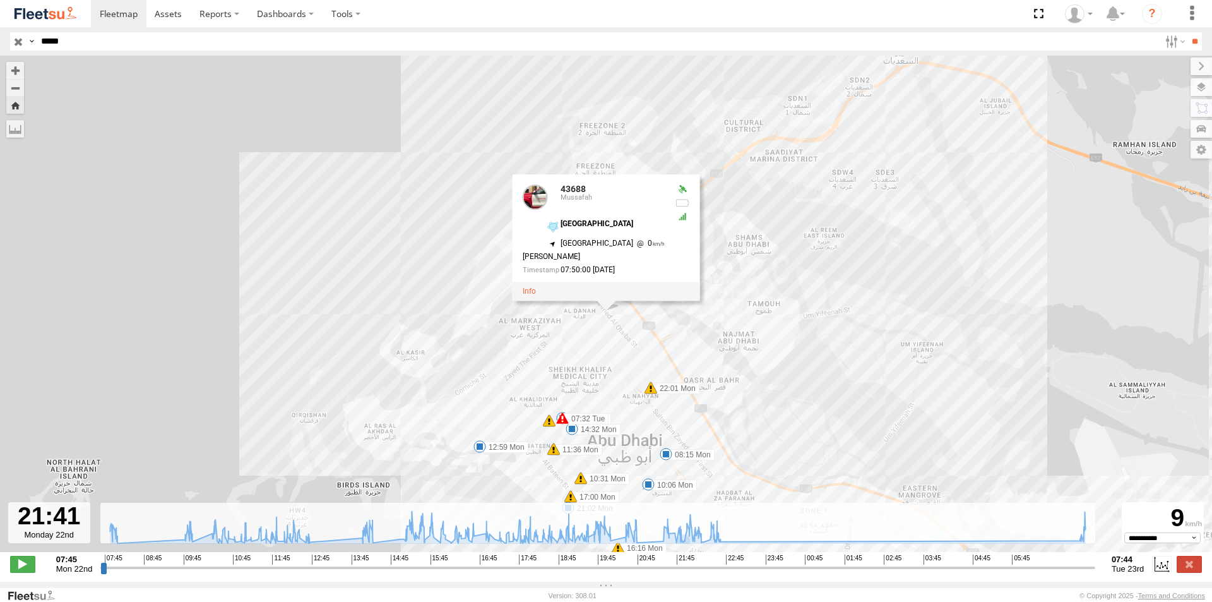
click at [622, 347] on div "43688 08:15 Mon 10:06 Mon 10:31 Mon 11:36 Mon 12:59 Mon 14:32 Mon 15:22 Mon 15:…" at bounding box center [606, 310] width 1212 height 509
click at [630, 381] on div "43688 08:15 Mon 10:06 Mon 10:31 Mon 11:36 Mon 12:59 Mon 14:32 Mon 15:22 Mon 15:…" at bounding box center [606, 310] width 1212 height 509
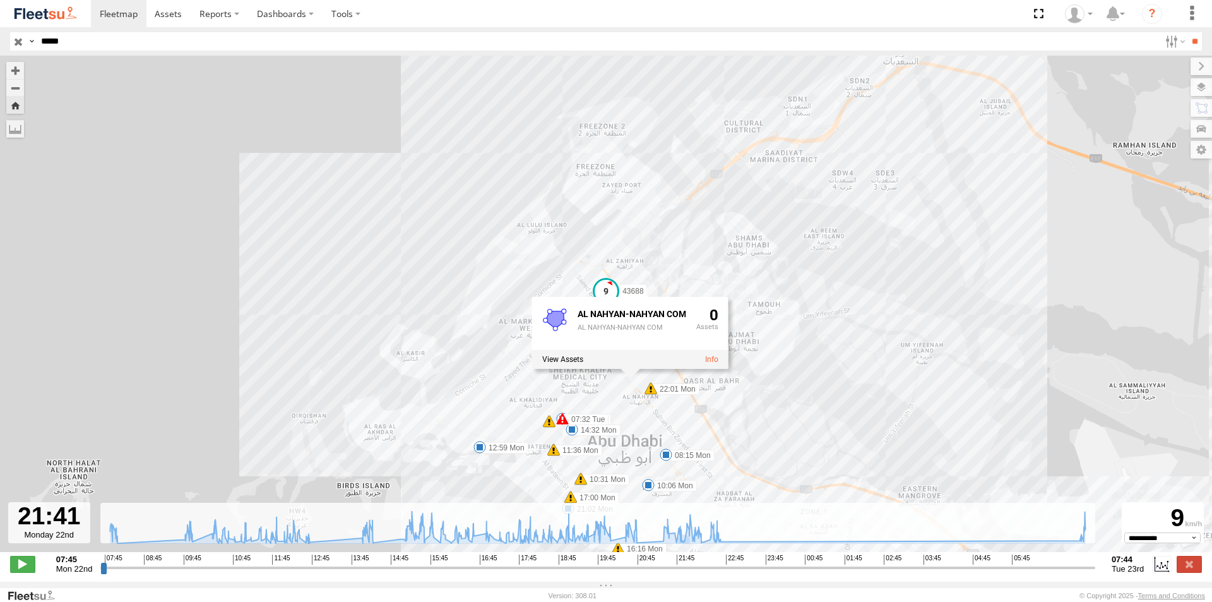
click at [660, 456] on span at bounding box center [666, 454] width 13 height 13
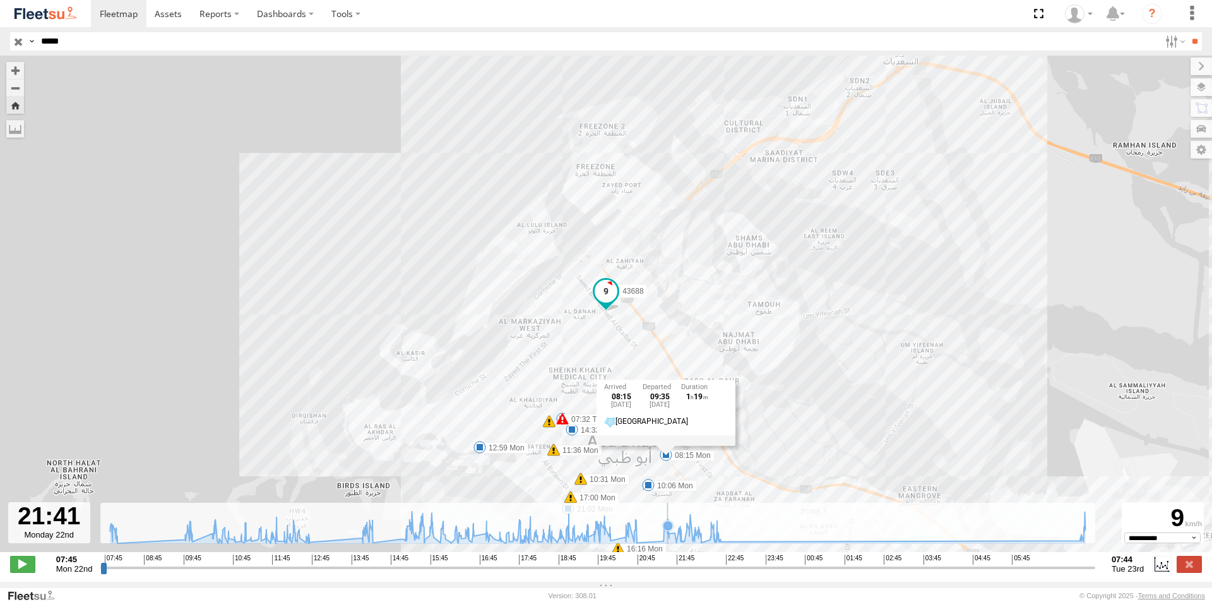
click at [669, 540] on icon at bounding box center [598, 527] width 988 height 32
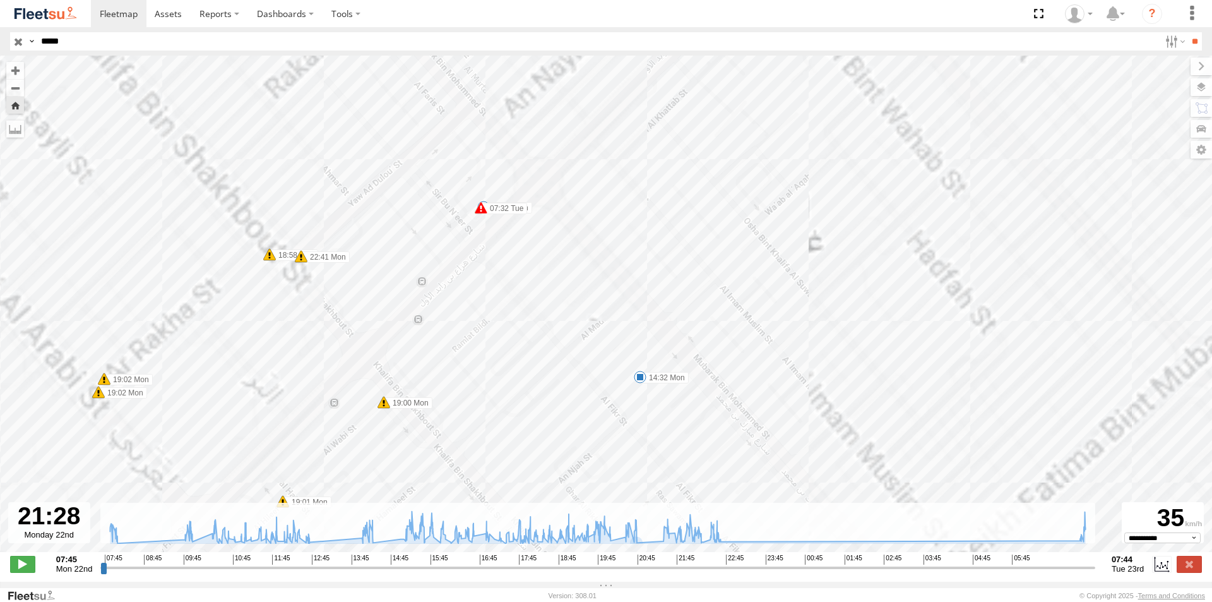
drag, startPoint x: 444, startPoint y: 360, endPoint x: 469, endPoint y: 206, distance: 156.7
click at [463, 214] on div "43688 08:15 Mon 10:06 Mon 10:31 Mon 11:36 Mon 12:59 Mon 14:32 Mon 15:22 Mon 15:…" at bounding box center [606, 310] width 1212 height 509
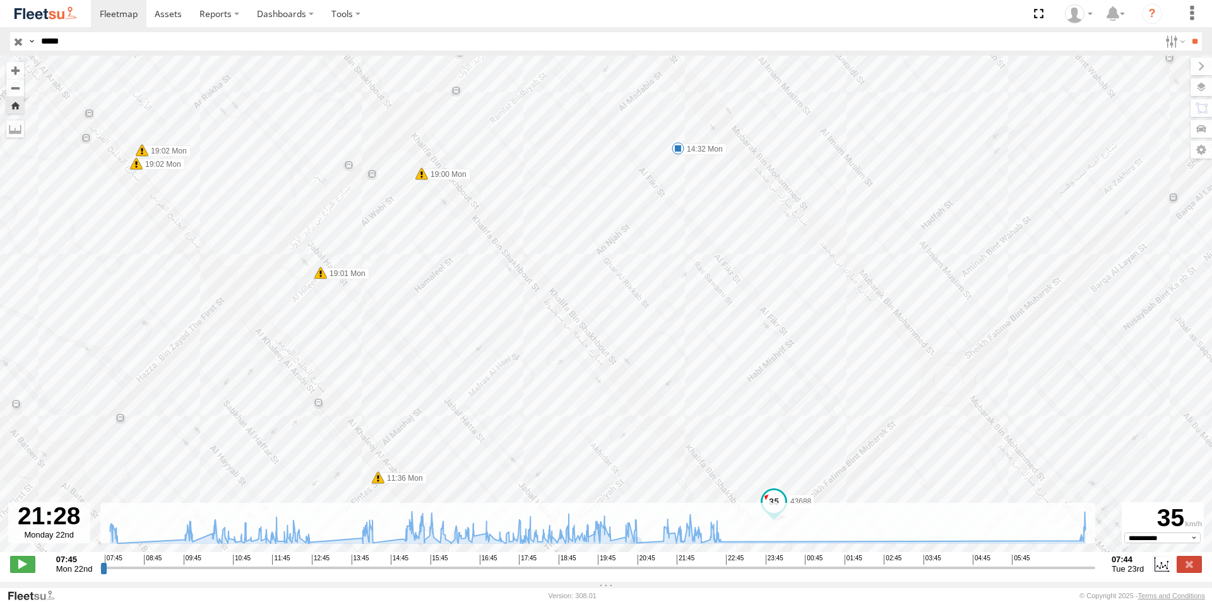
click at [703, 311] on div "43688 08:15 Mon 10:06 Mon 10:31 Mon 11:36 Mon 12:59 Mon 14:32 Mon 15:22 Mon 15:…" at bounding box center [606, 310] width 1212 height 509
click at [693, 537] on icon at bounding box center [598, 527] width 988 height 32
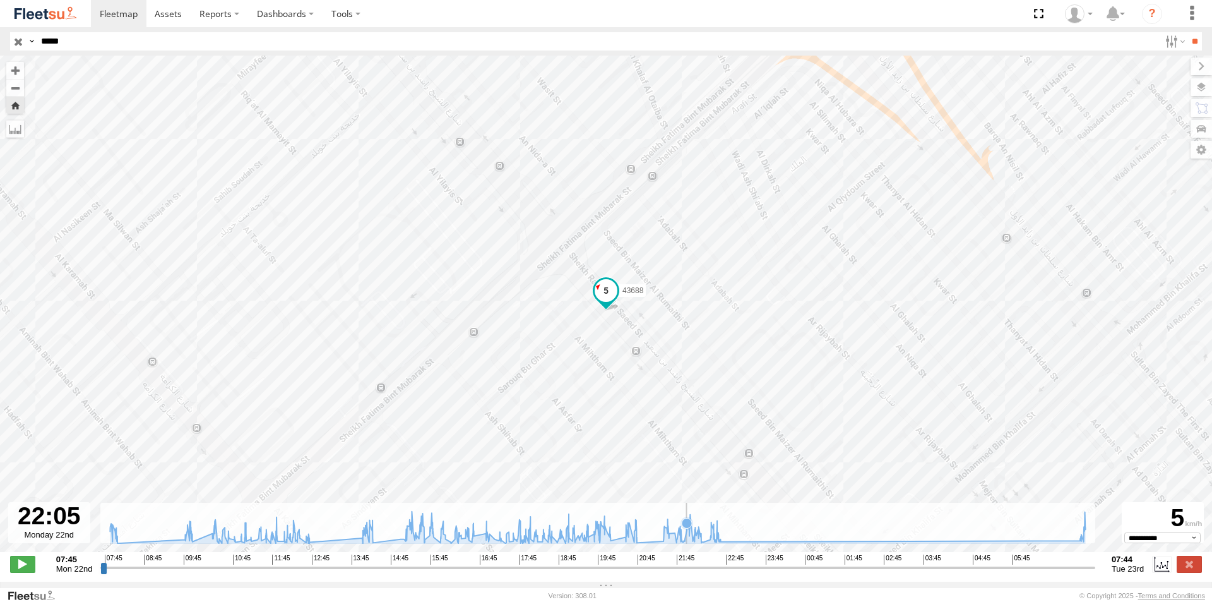
click at [688, 528] on icon at bounding box center [687, 523] width 10 height 10
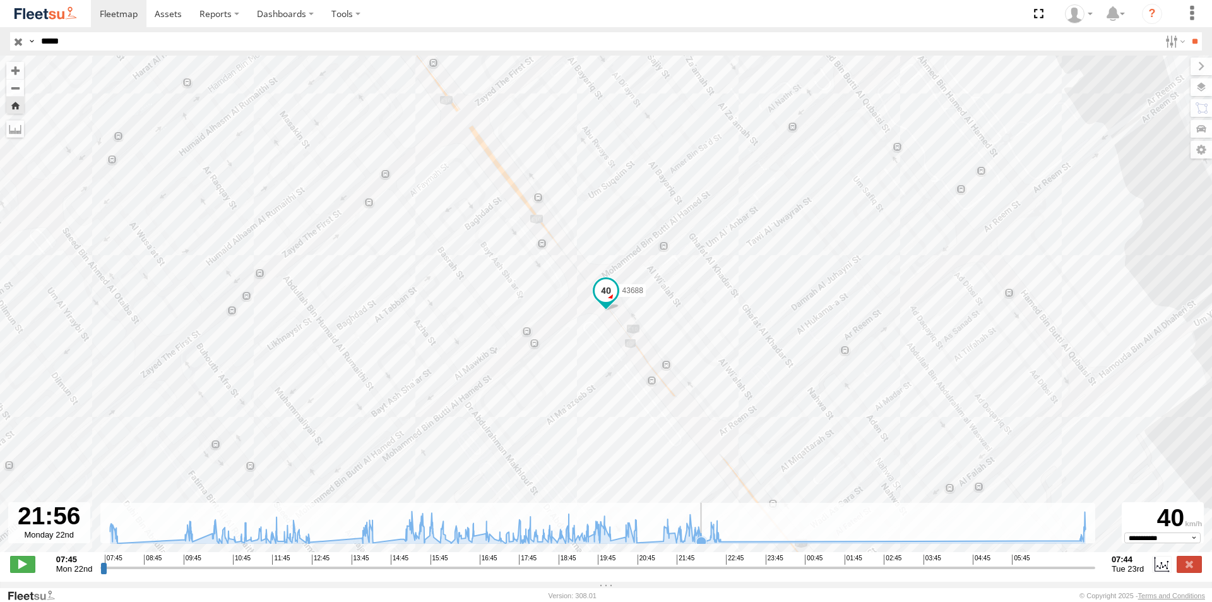
click at [702, 541] on icon at bounding box center [598, 527] width 988 height 32
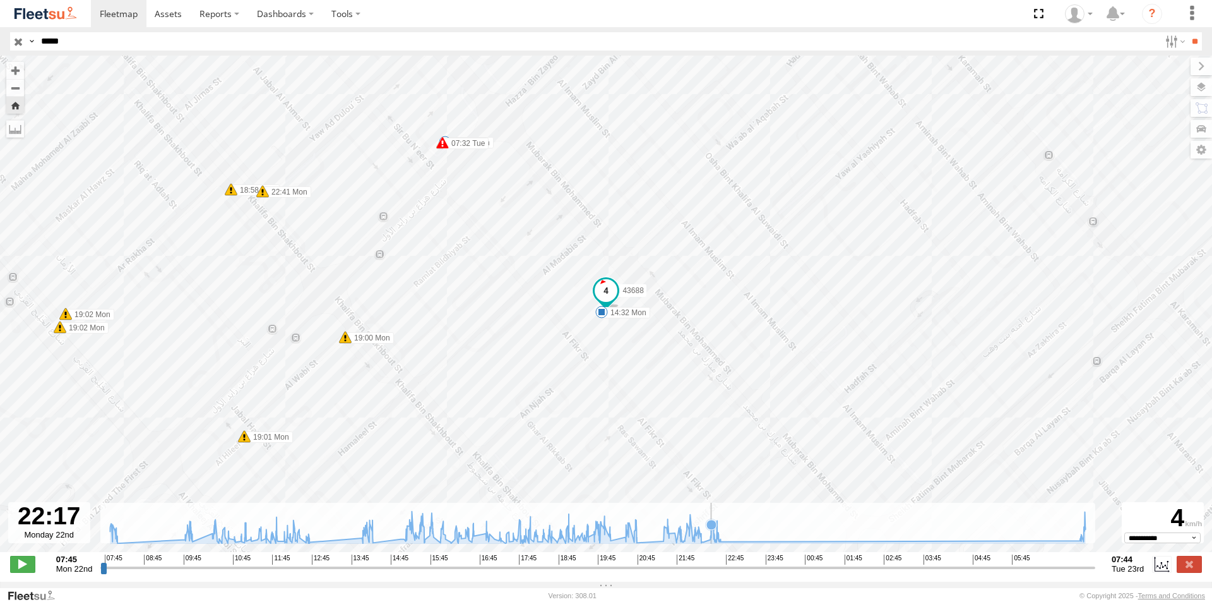
click at [712, 542] on icon at bounding box center [598, 527] width 988 height 32
click at [609, 310] on span at bounding box center [606, 294] width 28 height 34
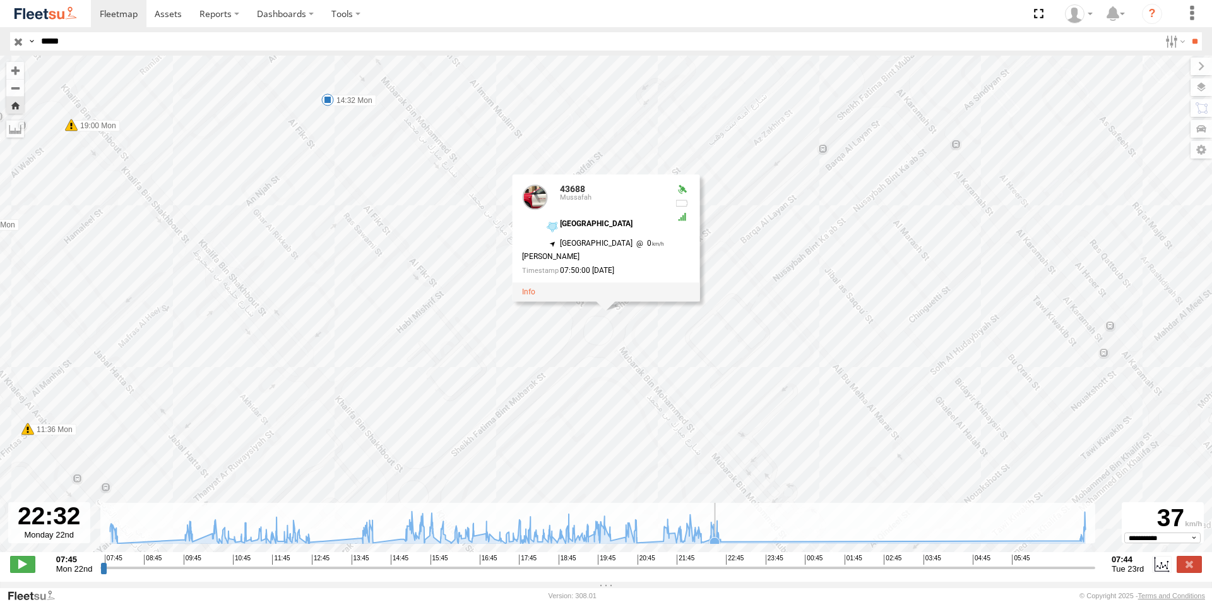
click at [715, 547] on icon at bounding box center [715, 542] width 10 height 10
click at [715, 540] on icon at bounding box center [598, 527] width 988 height 32
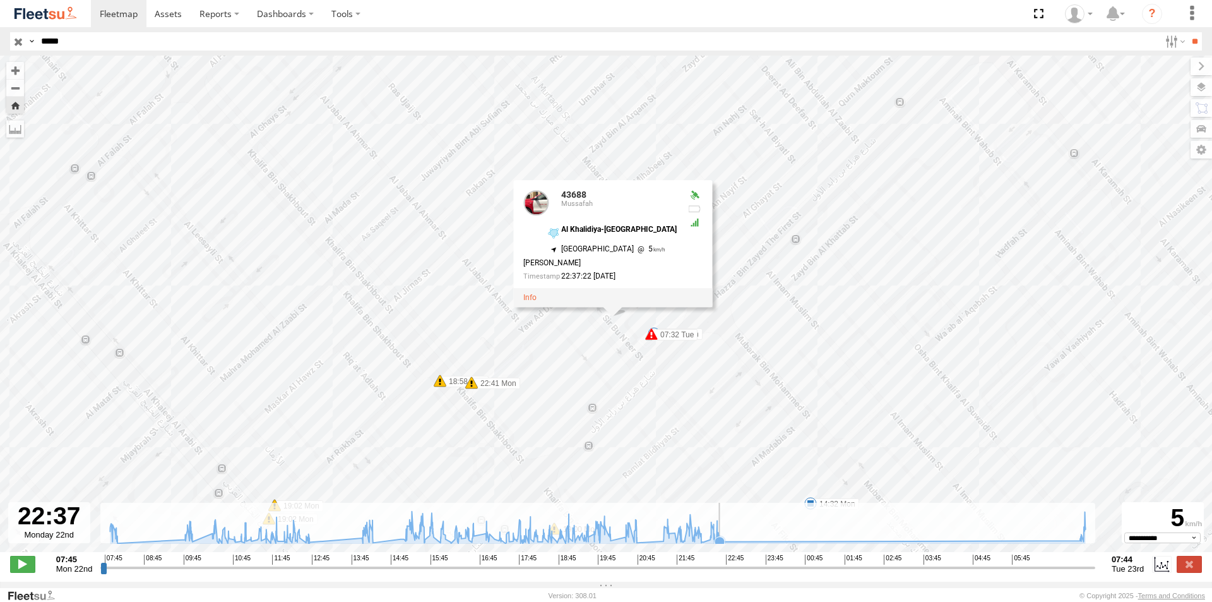
click at [720, 540] on icon at bounding box center [598, 527] width 988 height 32
click at [722, 540] on icon at bounding box center [598, 527] width 988 height 32
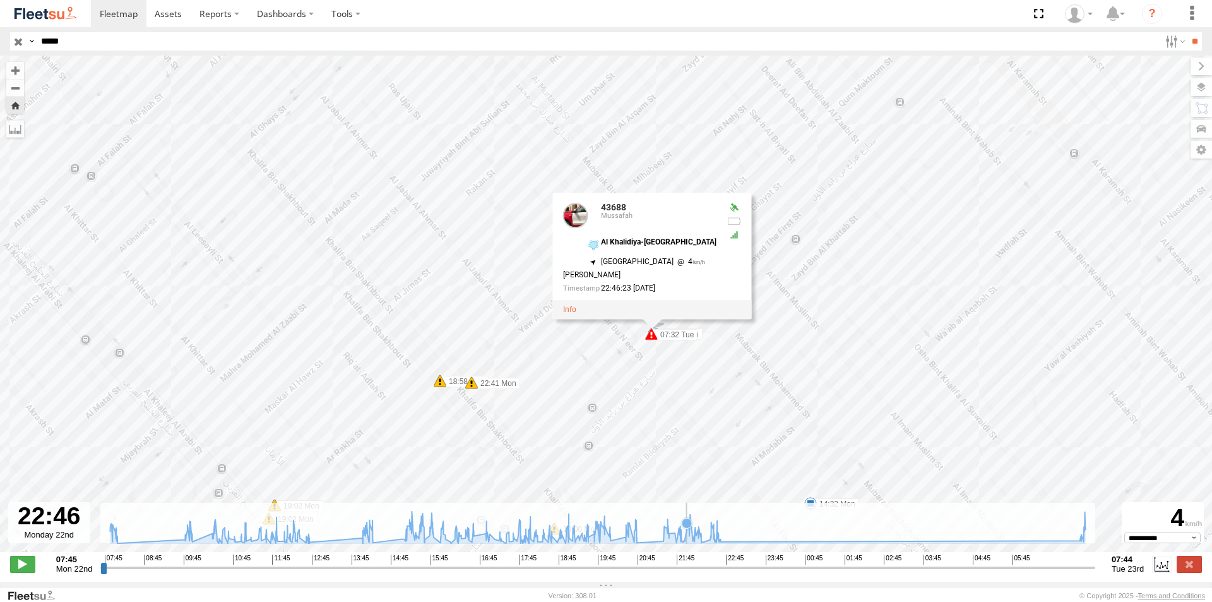
click at [687, 542] on icon at bounding box center [598, 527] width 988 height 32
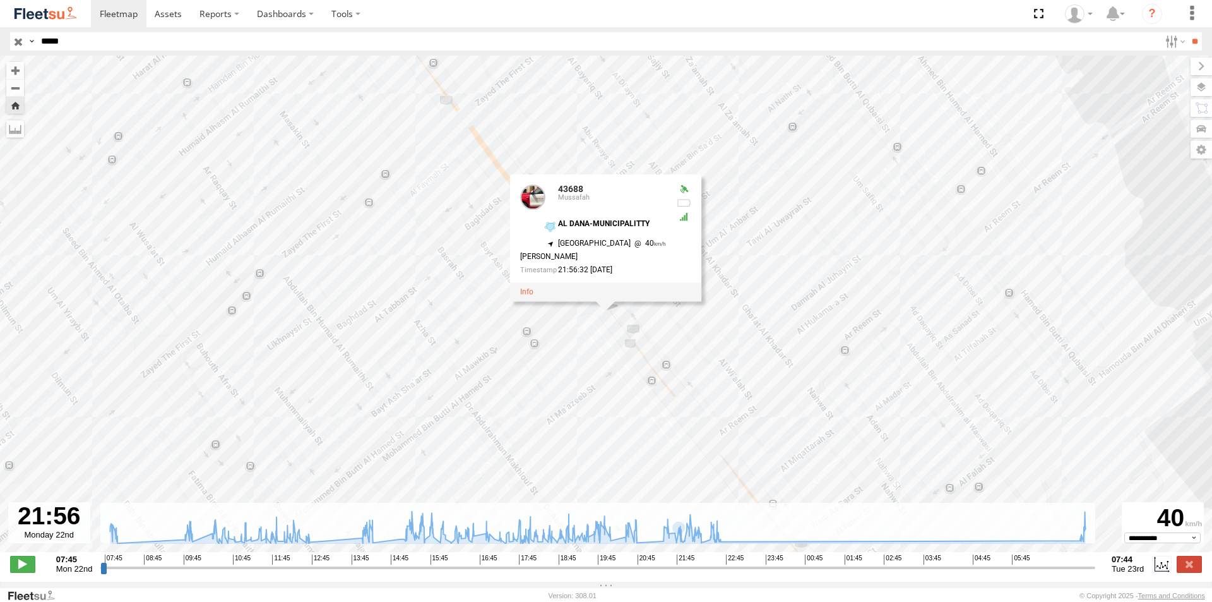
click at [597, 436] on div "43688 08:15 Mon 10:06 Mon 10:31 Mon 11:36 Mon 12:59 Mon 14:32 Mon 15:22 Mon 15:…" at bounding box center [606, 310] width 1212 height 509
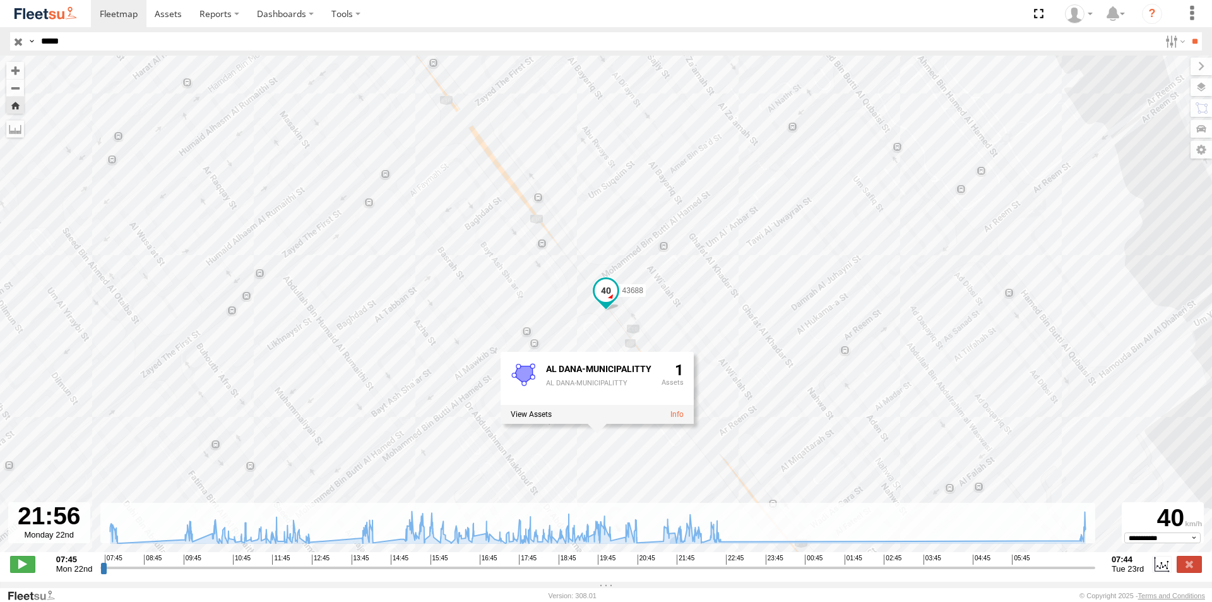
drag, startPoint x: 103, startPoint y: 46, endPoint x: 18, endPoint y: 40, distance: 84.8
click at [18, 40] on div "Search Query Asset ID Asset Label Registration Manufacturer Model VIN Job ID Dr…" at bounding box center [598, 41] width 1177 height 18
type input "*****"
click at [1187, 32] on input "**" at bounding box center [1194, 41] width 15 height 18
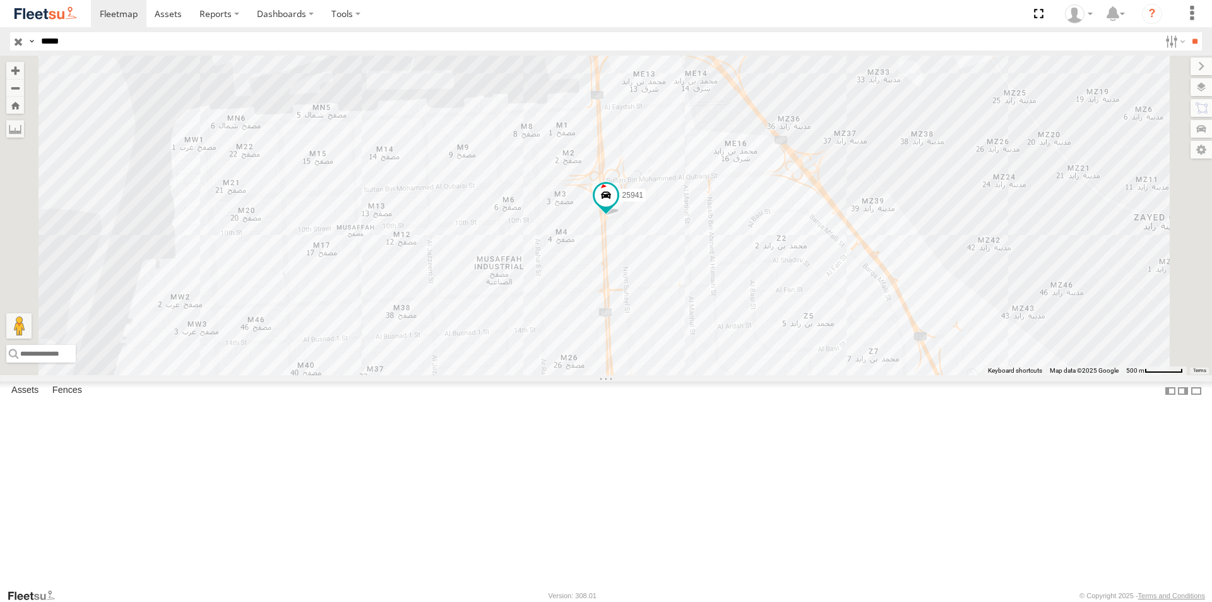
click at [1187, 32] on input "**" at bounding box center [1194, 41] width 15 height 18
click at [110, 43] on input "*****" at bounding box center [598, 41] width 1124 height 18
click at [1187, 32] on input "**" at bounding box center [1194, 41] width 15 height 18
click at [0, 0] on div "Mussafah" at bounding box center [0, 0] width 0 height 0
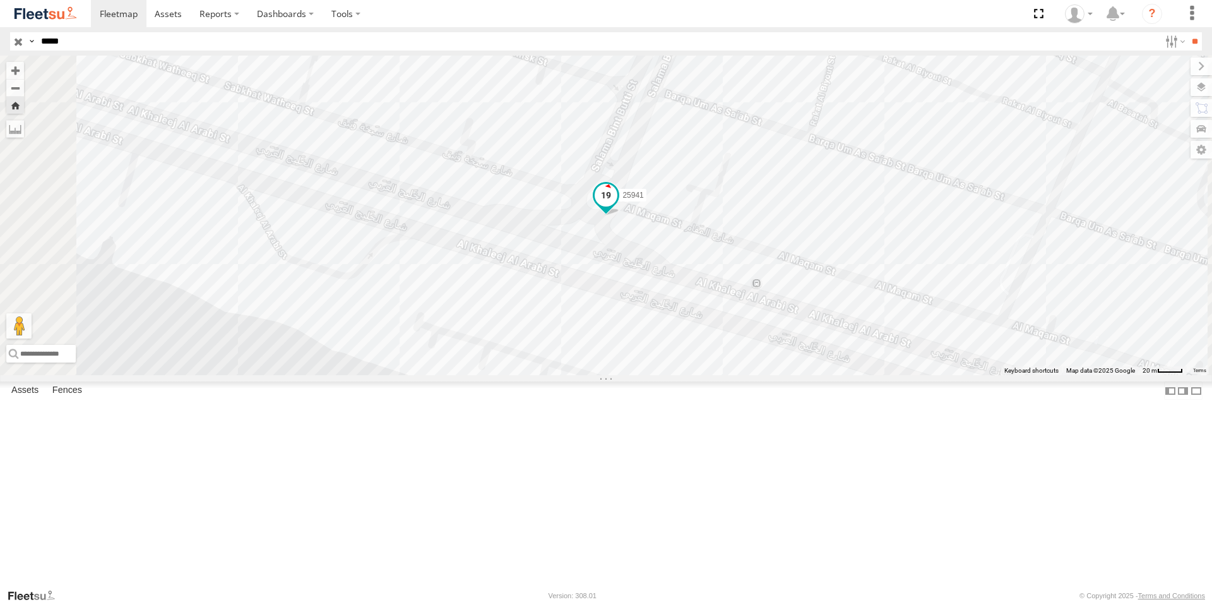
click at [617, 206] on span at bounding box center [606, 195] width 23 height 23
